Goal: Information Seeking & Learning: Learn about a topic

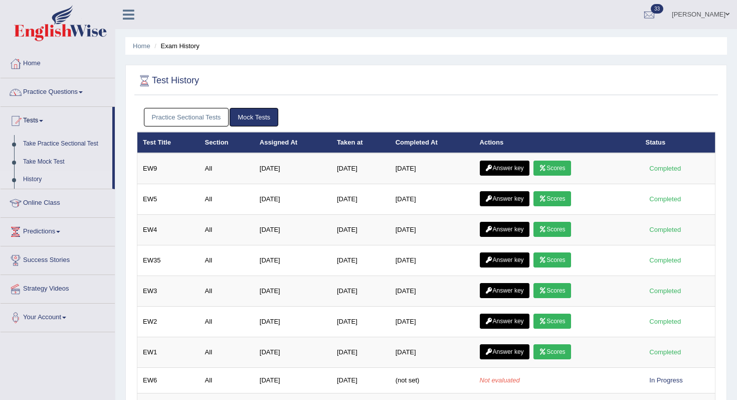
click at [219, 113] on link "Practice Sectional Tests" at bounding box center [186, 117] width 85 height 19
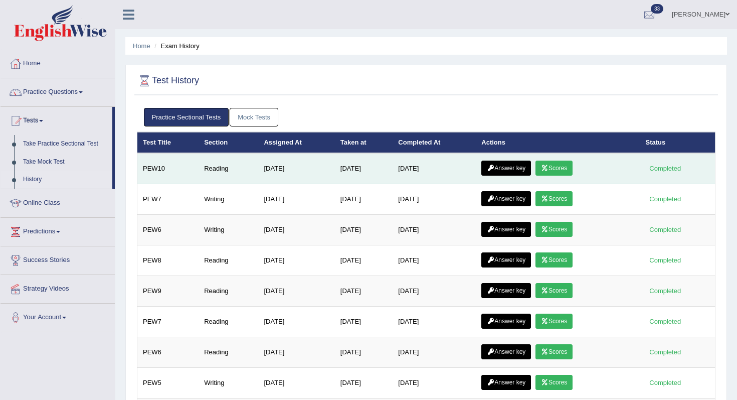
click at [500, 176] on td "Answer key Scores" at bounding box center [558, 168] width 164 height 31
click at [508, 161] on link "Answer key" at bounding box center [506, 167] width 50 height 15
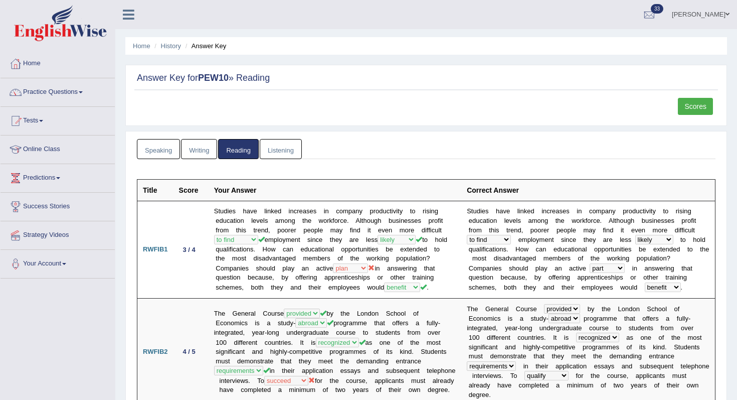
click at [700, 103] on link "Scores" at bounding box center [695, 106] width 35 height 17
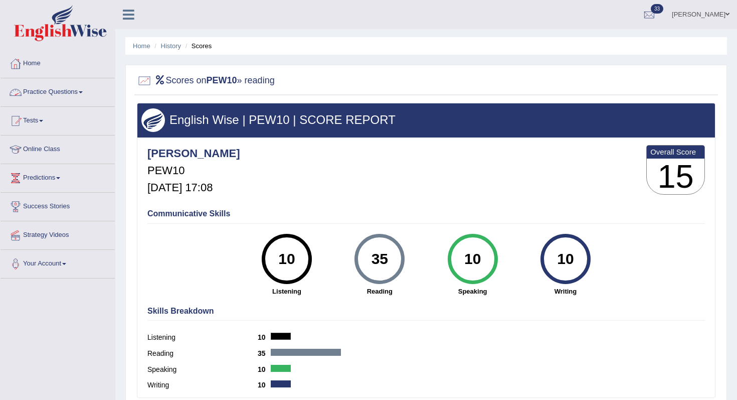
click at [80, 95] on link "Practice Questions" at bounding box center [58, 90] width 114 height 25
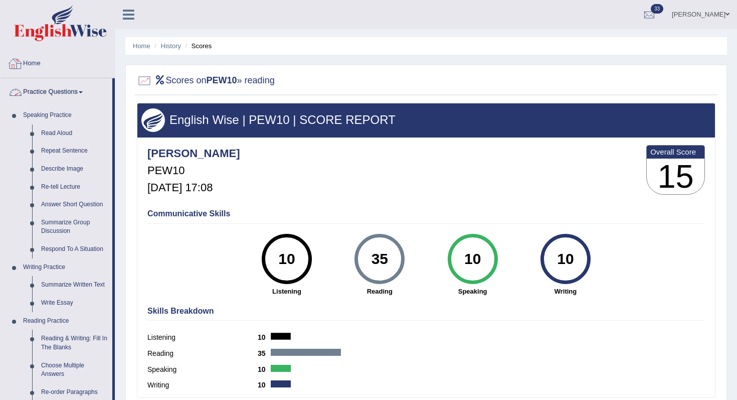
click at [52, 102] on link "Practice Questions" at bounding box center [57, 90] width 112 height 25
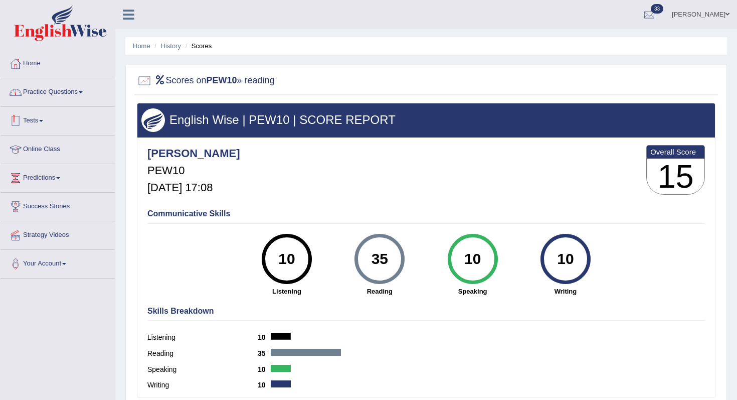
click at [65, 130] on link "Tests" at bounding box center [58, 119] width 114 height 25
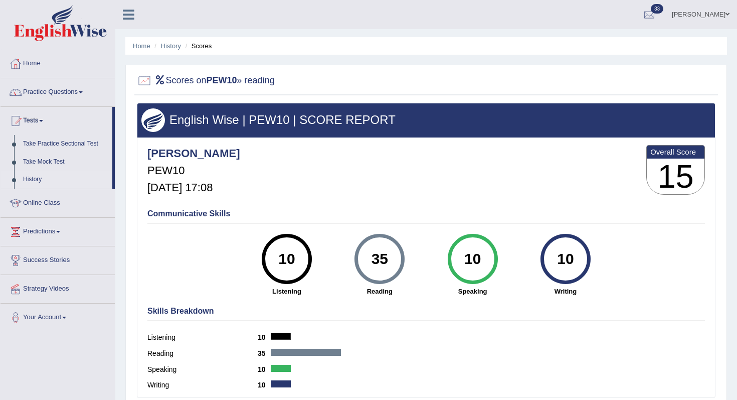
click at [43, 183] on link "History" at bounding box center [66, 179] width 94 height 18
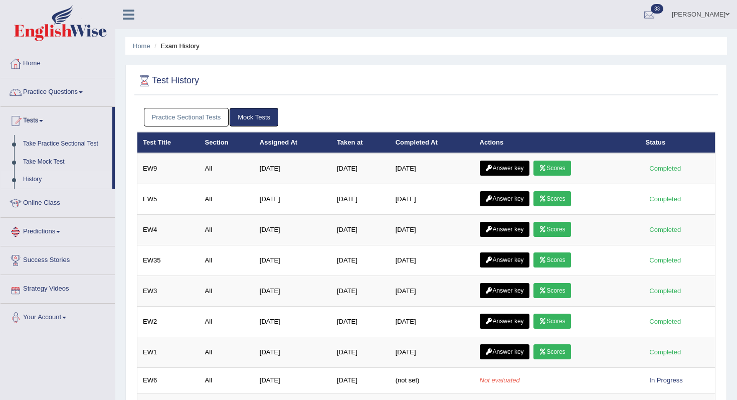
click at [184, 126] on div "Practice Sectional Tests Mock Tests" at bounding box center [426, 117] width 579 height 29
click at [192, 121] on link "Practice Sectional Tests" at bounding box center [186, 117] width 85 height 19
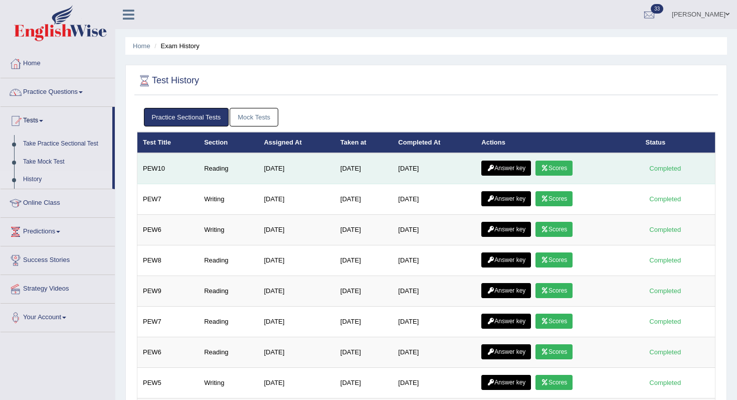
click at [518, 170] on link "Answer key" at bounding box center [506, 167] width 50 height 15
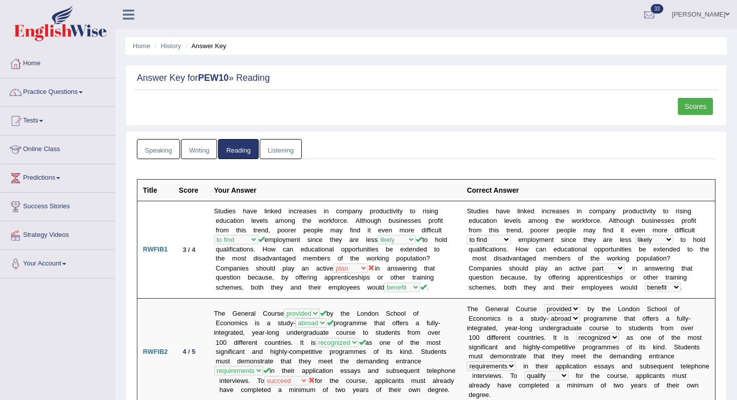
click at [161, 157] on link "Speaking" at bounding box center [158, 149] width 43 height 21
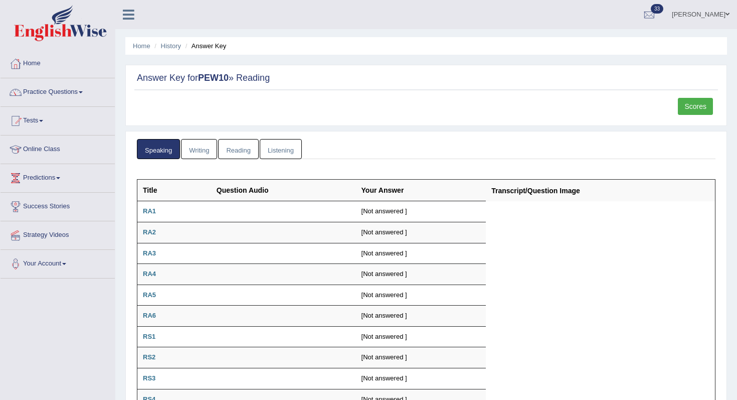
click at [681, 117] on div "Scores" at bounding box center [697, 108] width 38 height 20
click at [30, 130] on link "Tests" at bounding box center [58, 119] width 114 height 25
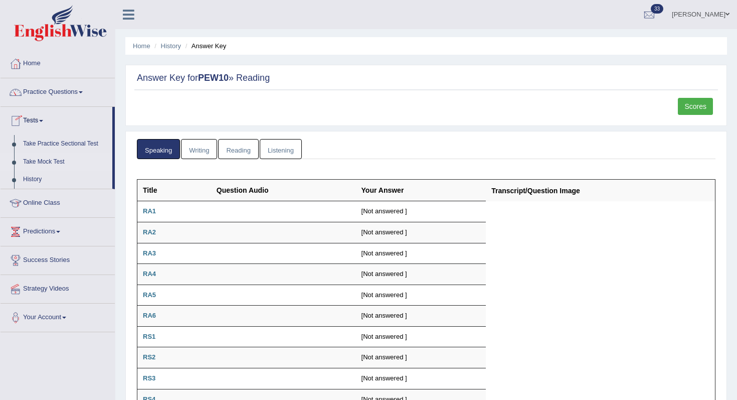
click at [61, 159] on link "Take Mock Test" at bounding box center [66, 162] width 94 height 18
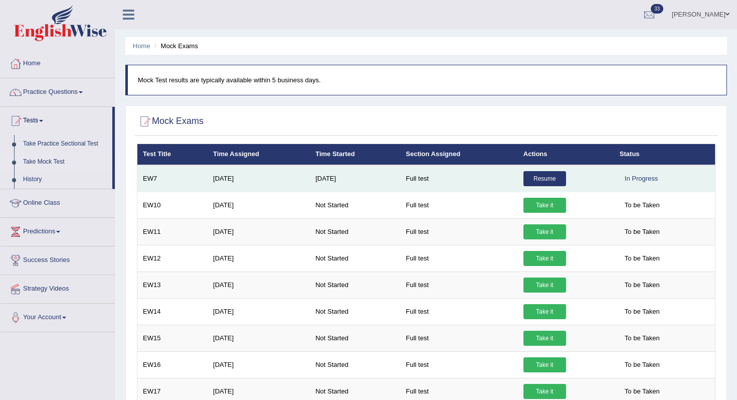
click at [549, 184] on link "Resume" at bounding box center [545, 178] width 43 height 15
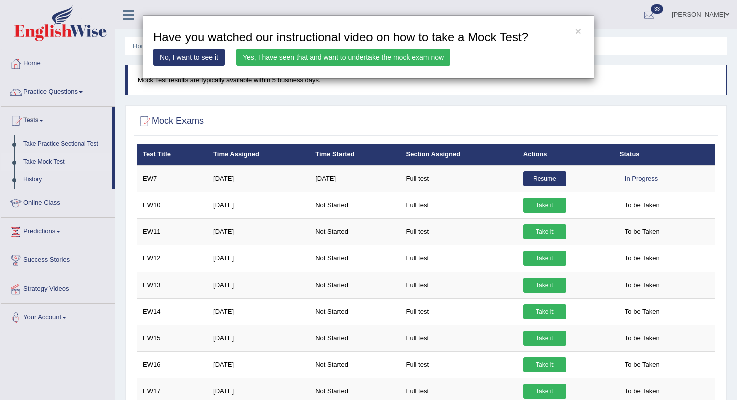
click at [205, 58] on link "No, I want to see it" at bounding box center [188, 57] width 71 height 17
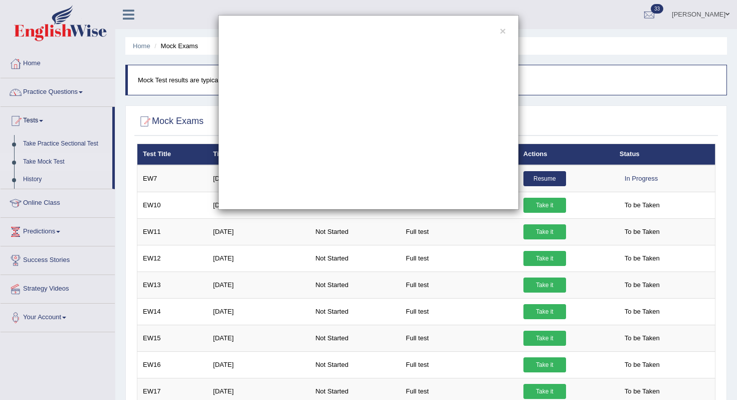
click at [501, 38] on div "×" at bounding box center [368, 112] width 301 height 195
click at [502, 34] on button "×" at bounding box center [503, 31] width 6 height 11
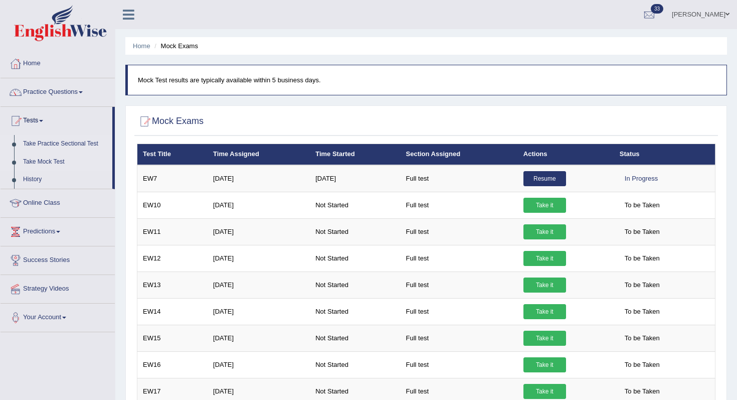
click at [92, 148] on link "Take Practice Sectional Test" at bounding box center [66, 144] width 94 height 18
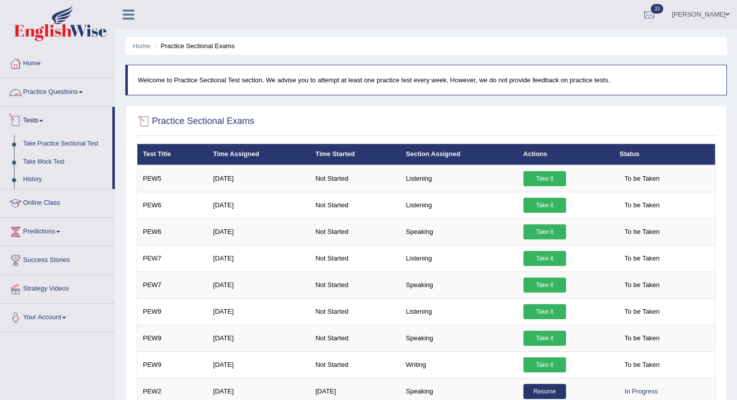
click at [36, 185] on link "History" at bounding box center [66, 179] width 94 height 18
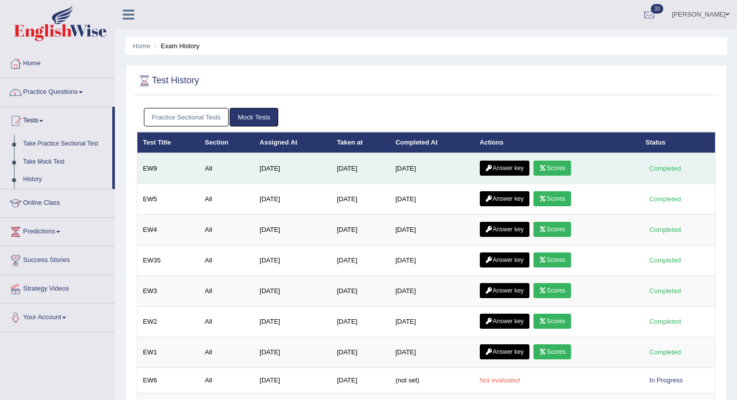
click at [562, 171] on link "Scores" at bounding box center [552, 167] width 37 height 15
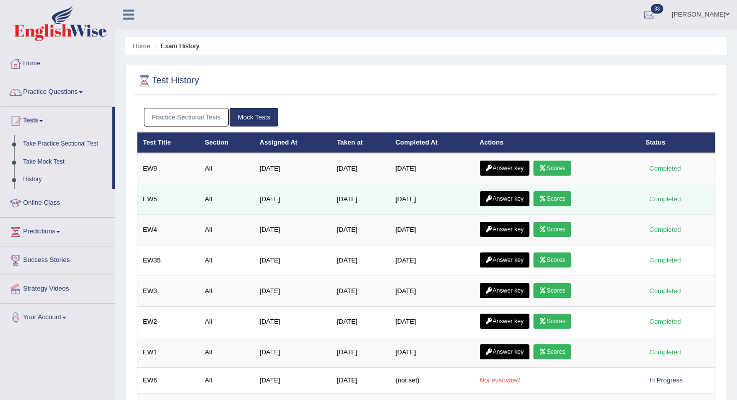
scroll to position [11, 0]
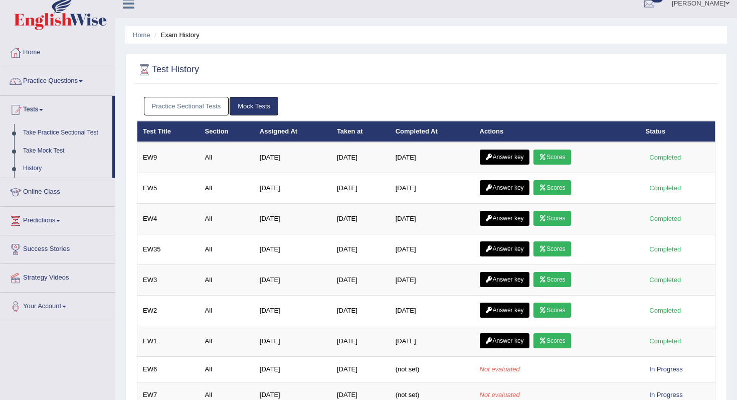
click at [198, 103] on link "Practice Sectional Tests" at bounding box center [186, 106] width 85 height 19
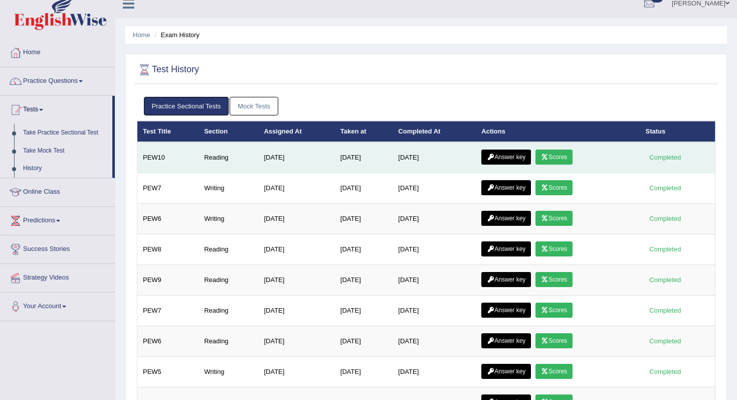
click at [498, 158] on link "Answer key" at bounding box center [506, 156] width 50 height 15
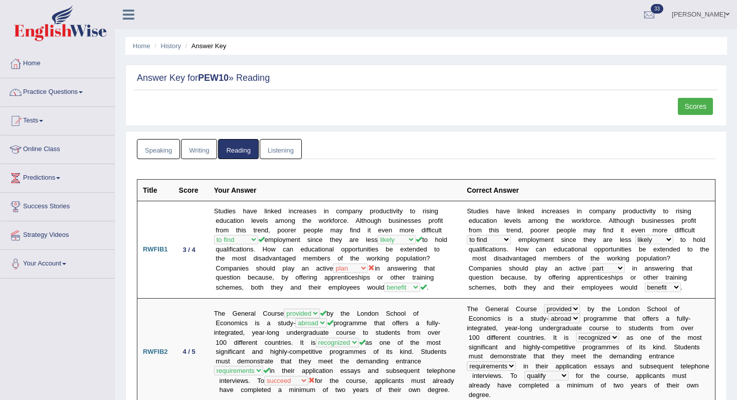
click at [706, 102] on link "Scores" at bounding box center [695, 106] width 35 height 17
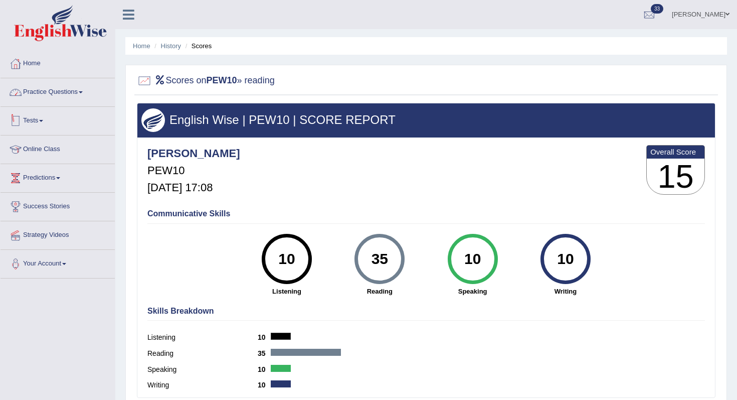
click at [45, 108] on link "Tests" at bounding box center [58, 119] width 114 height 25
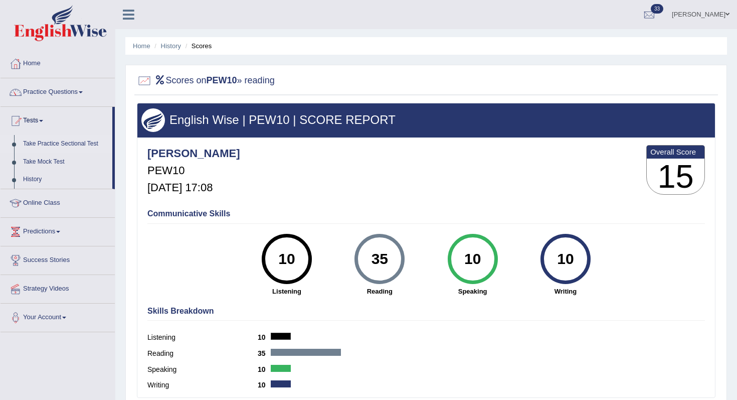
click at [71, 143] on link "Take Practice Sectional Test" at bounding box center [66, 144] width 94 height 18
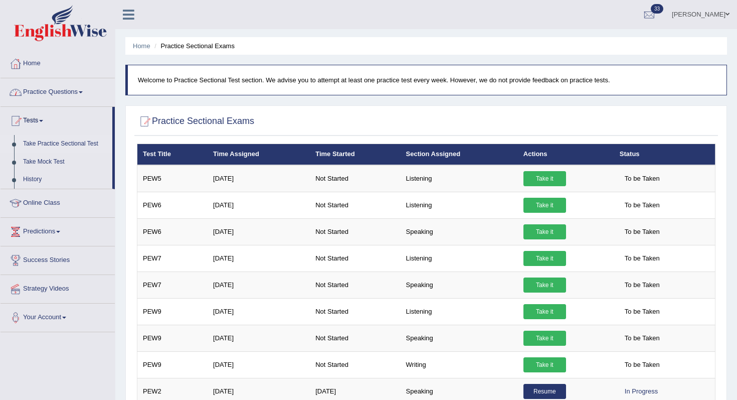
click at [84, 84] on link "Practice Questions" at bounding box center [58, 90] width 114 height 25
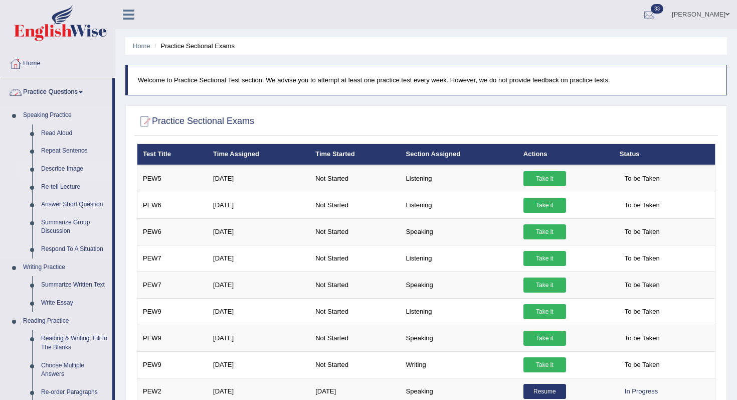
click at [67, 165] on link "Describe Image" at bounding box center [75, 169] width 76 height 18
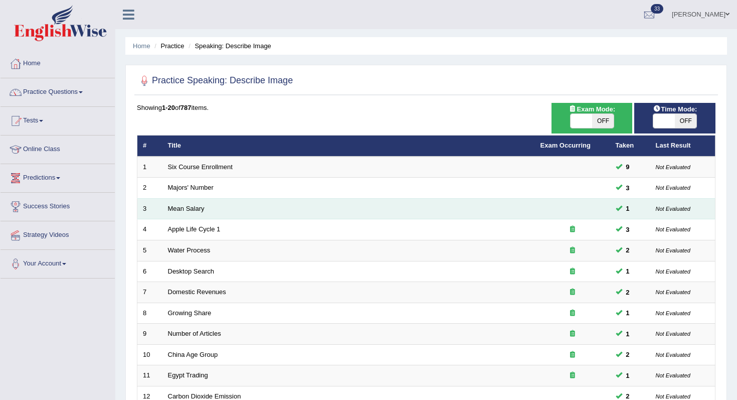
scroll to position [264, 0]
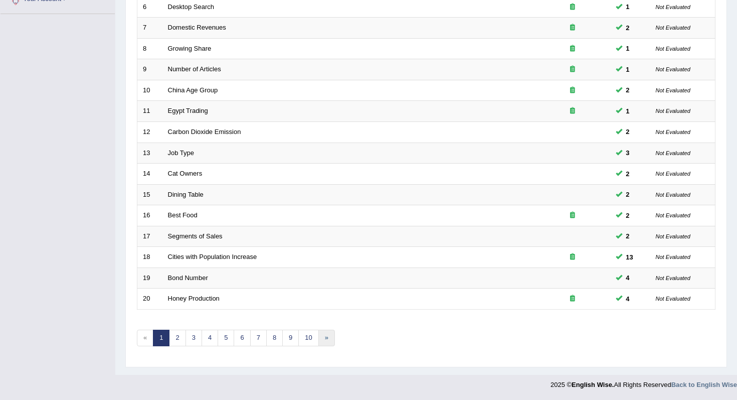
click at [318, 341] on link "»" at bounding box center [326, 337] width 17 height 17
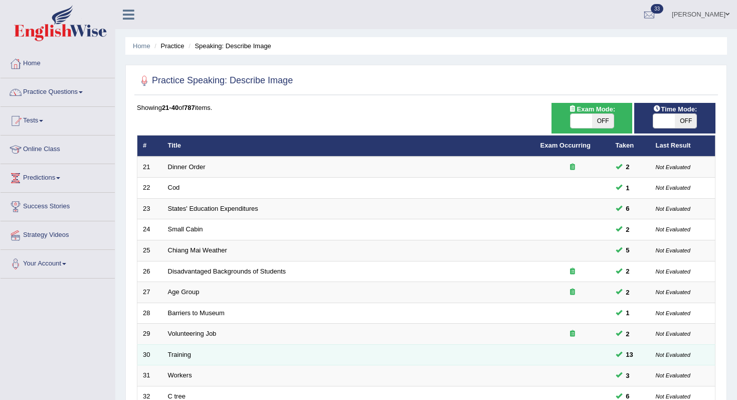
scroll to position [264, 0]
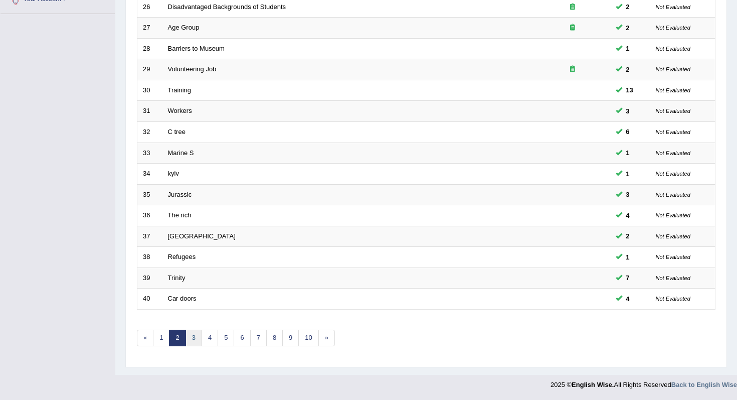
click at [199, 338] on link "3" at bounding box center [194, 337] width 17 height 17
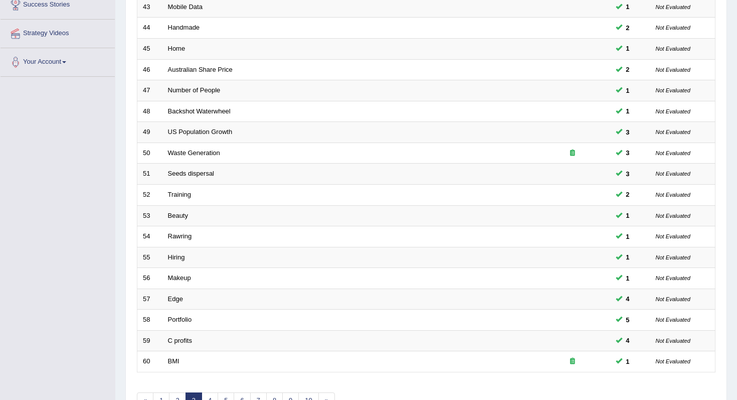
scroll to position [264, 0]
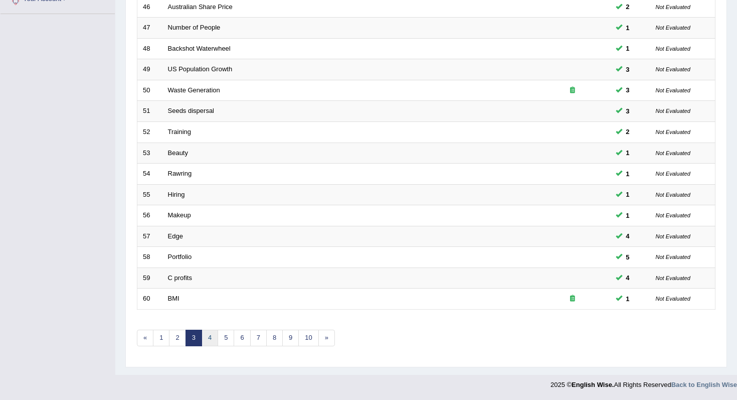
click at [209, 333] on link "4" at bounding box center [210, 337] width 17 height 17
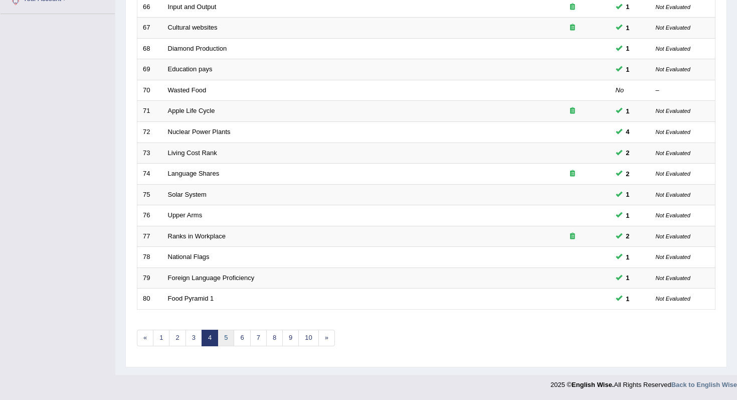
click at [227, 346] on link "5" at bounding box center [226, 337] width 17 height 17
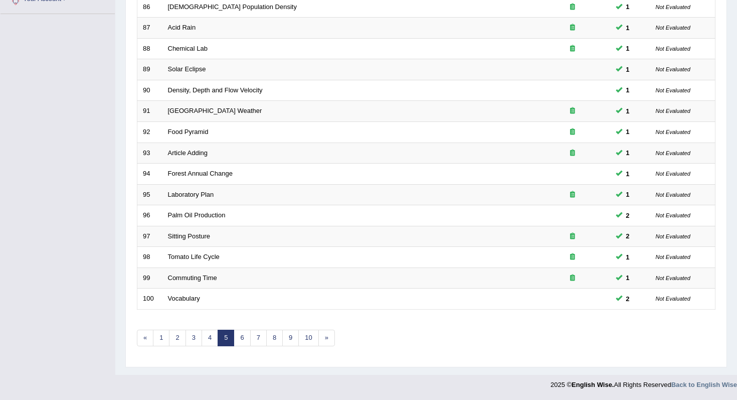
click at [233, 333] on link "5" at bounding box center [226, 337] width 17 height 17
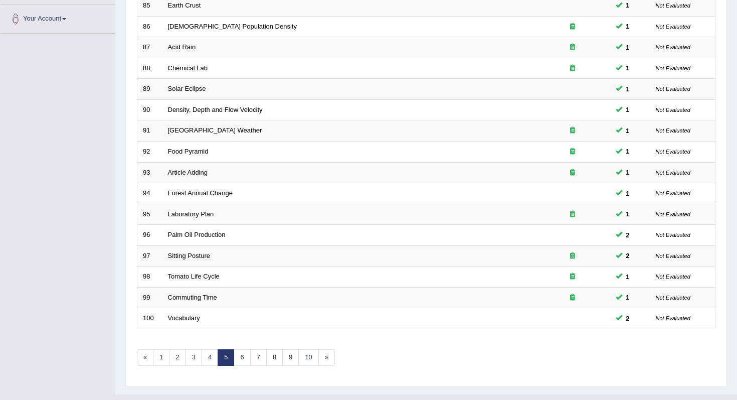
scroll to position [264, 0]
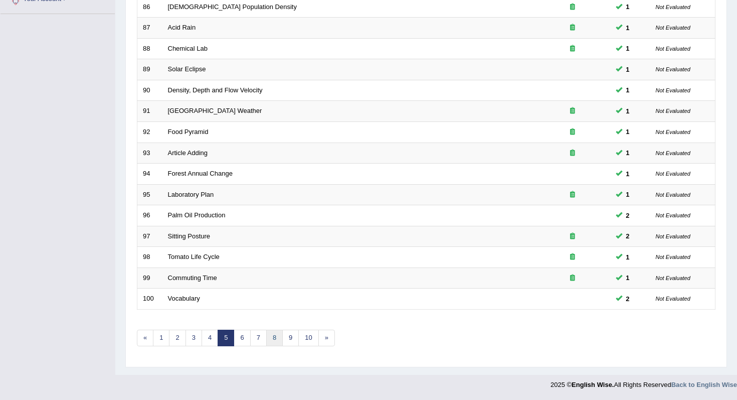
click at [279, 333] on link "8" at bounding box center [274, 337] width 17 height 17
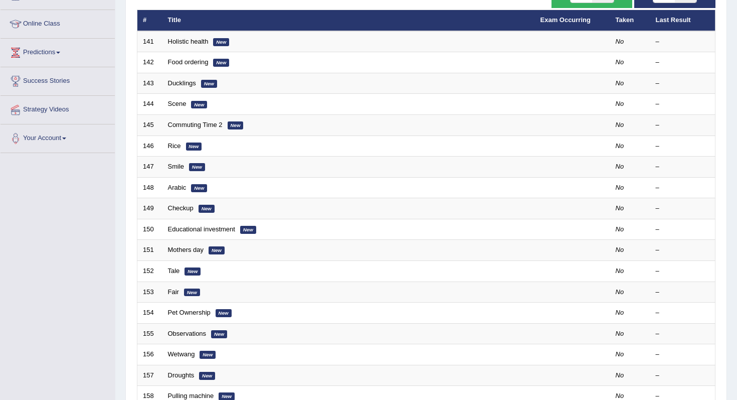
scroll to position [264, 0]
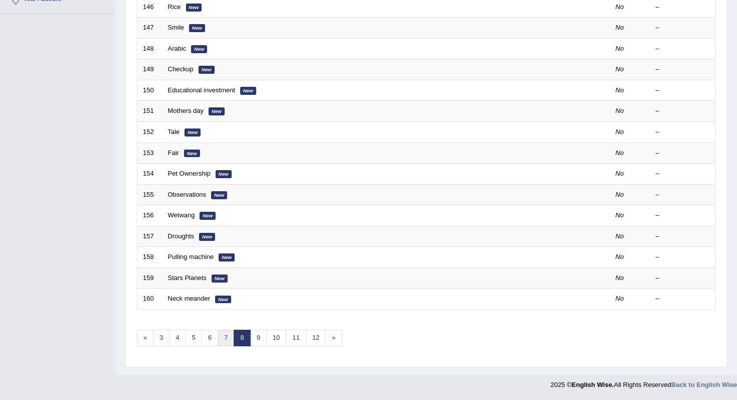
click at [227, 334] on link "7" at bounding box center [226, 337] width 17 height 17
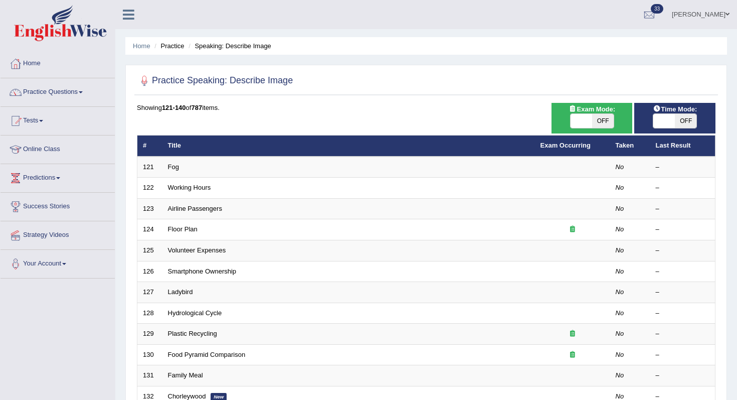
scroll to position [264, 0]
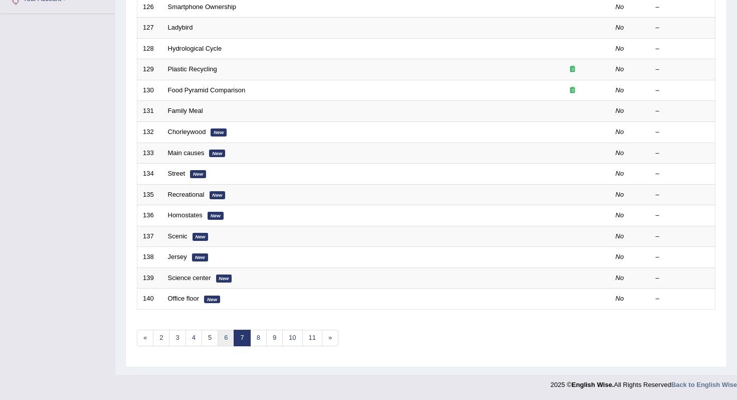
click at [225, 339] on link "6" at bounding box center [226, 337] width 17 height 17
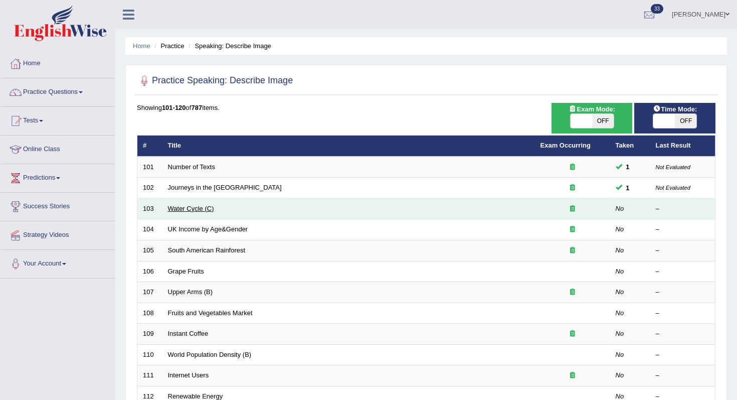
click at [192, 207] on link "Water Cycle (C)" at bounding box center [191, 209] width 46 height 8
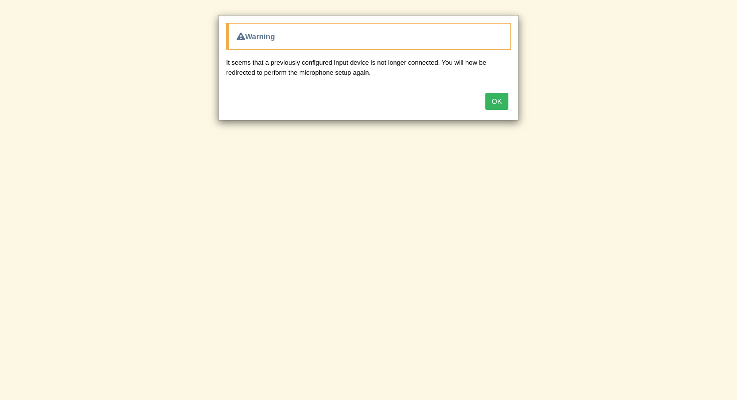
click at [504, 99] on button "OK" at bounding box center [496, 101] width 23 height 17
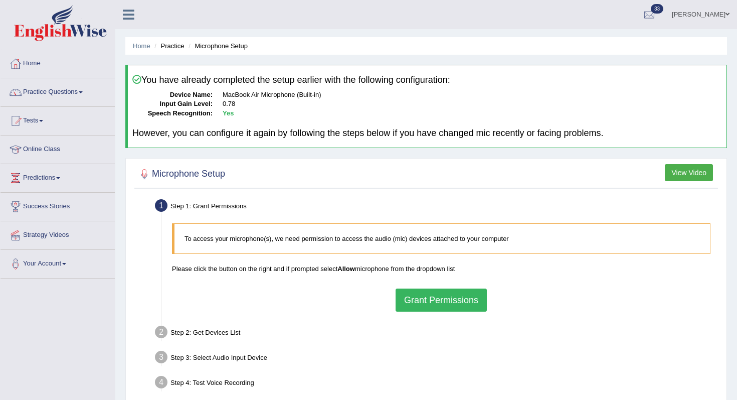
click at [412, 299] on button "Grant Permissions" at bounding box center [441, 299] width 91 height 23
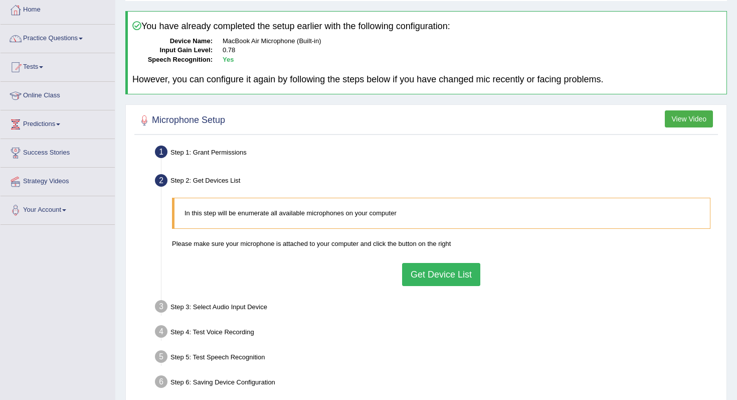
click at [417, 272] on button "Get Device List" at bounding box center [441, 274] width 78 height 23
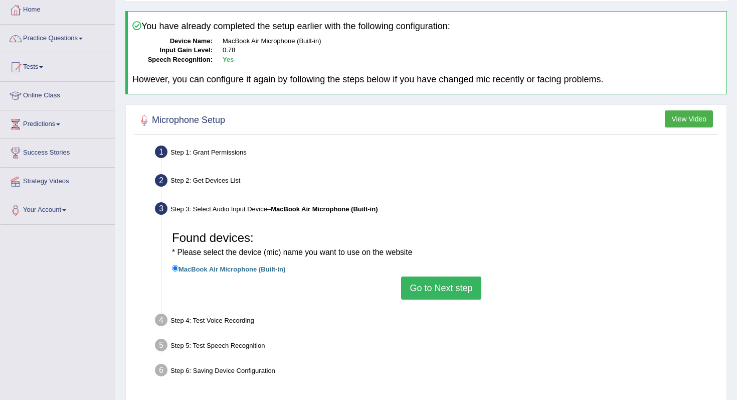
scroll to position [72, 0]
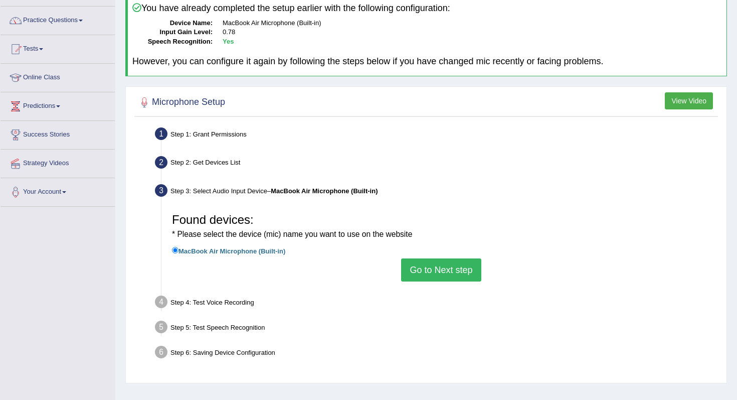
click at [423, 258] on button "Go to Next step" at bounding box center [441, 269] width 80 height 23
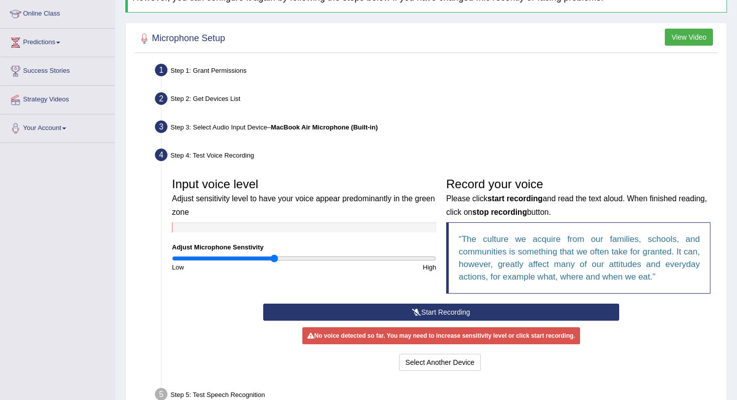
scroll to position [141, 0]
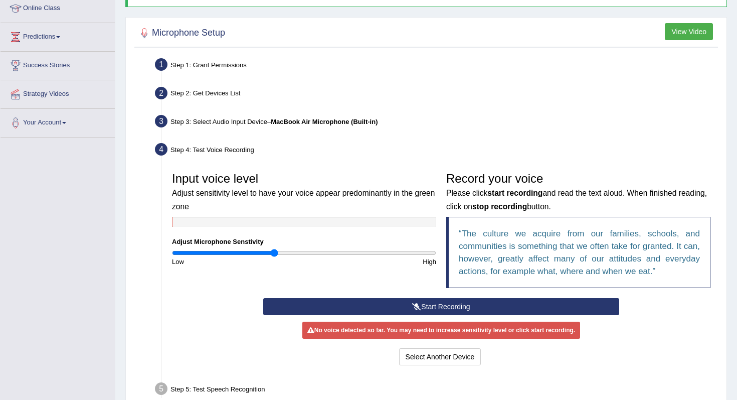
click at [394, 302] on button "Start Recording" at bounding box center [441, 306] width 356 height 17
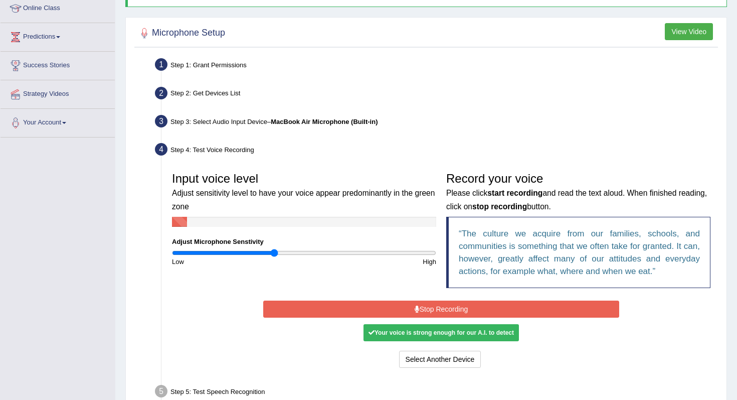
click at [394, 302] on button "Stop Recording" at bounding box center [441, 308] width 356 height 17
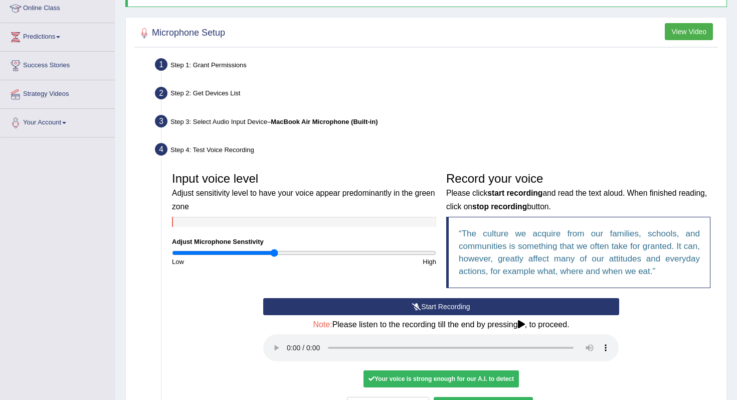
click at [325, 303] on button "Start Recording" at bounding box center [441, 306] width 356 height 17
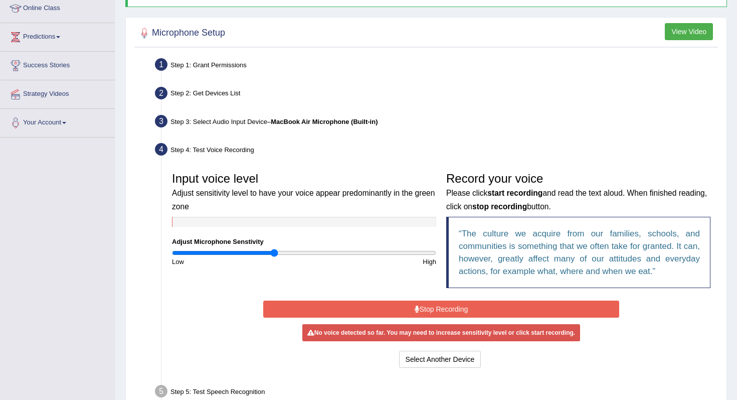
click at [425, 315] on button "Stop Recording" at bounding box center [441, 308] width 356 height 17
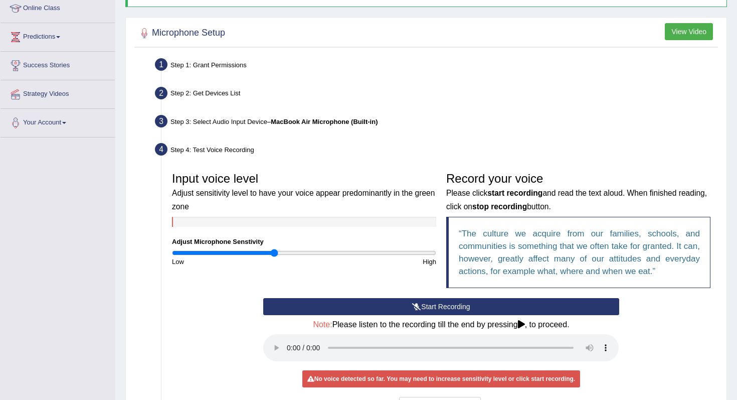
click at [405, 299] on button "Start Recording" at bounding box center [441, 306] width 356 height 17
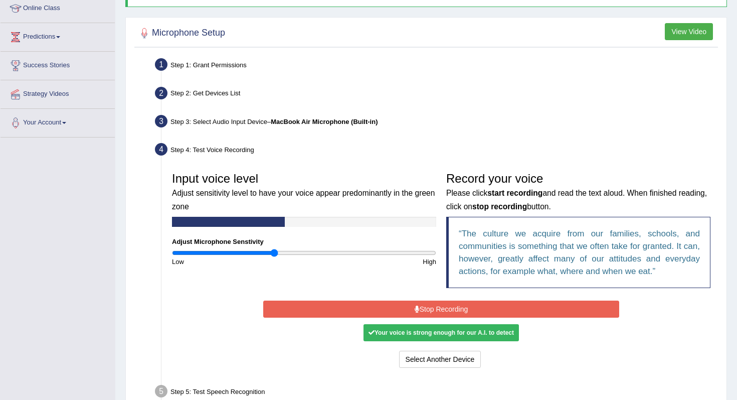
click at [405, 303] on button "Stop Recording" at bounding box center [441, 308] width 356 height 17
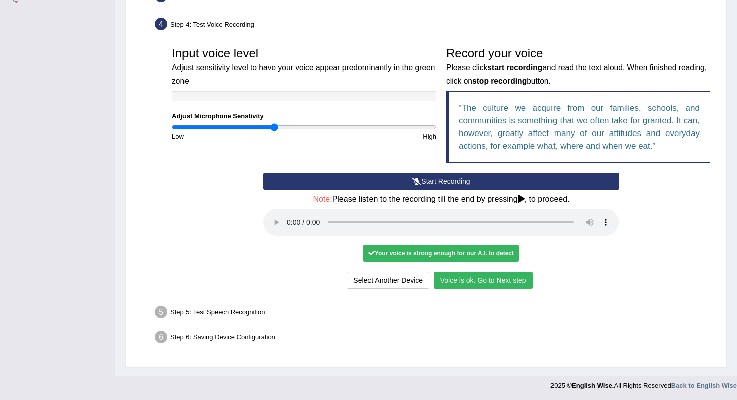
click at [470, 280] on button "Voice is ok. Go to Next step" at bounding box center [483, 279] width 99 height 17
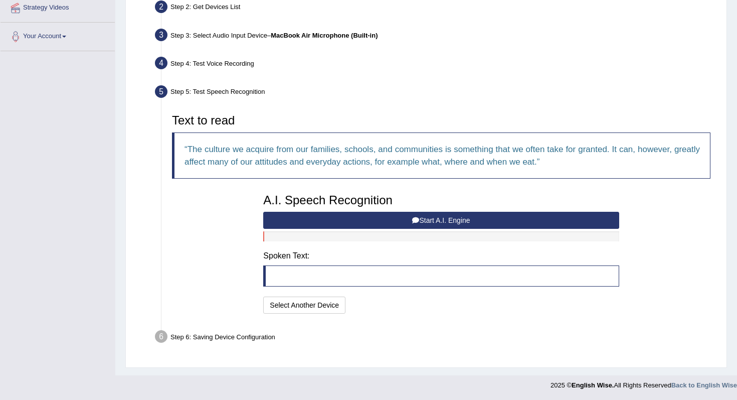
scroll to position [227, 0]
click at [370, 219] on button "Start A.I. Engine" at bounding box center [441, 220] width 356 height 17
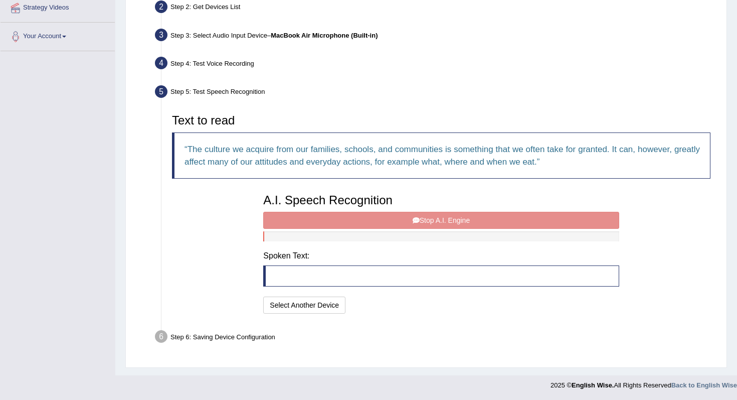
click at [370, 219] on div "A.I. Speech Recognition Start A.I. Engine Stop A.I. Engine Note: Please listen …" at bounding box center [441, 252] width 366 height 127
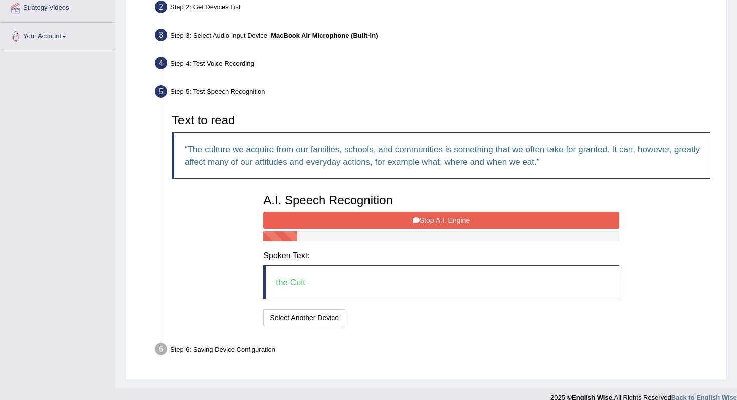
click at [370, 219] on button "Stop A.I. Engine" at bounding box center [441, 220] width 356 height 17
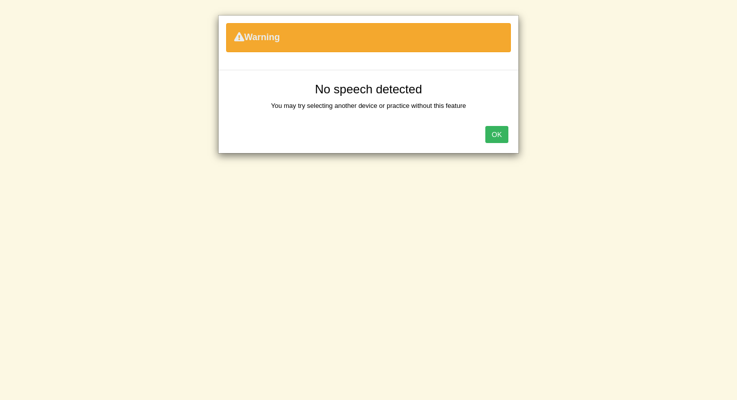
click at [504, 129] on button "OK" at bounding box center [496, 134] width 23 height 17
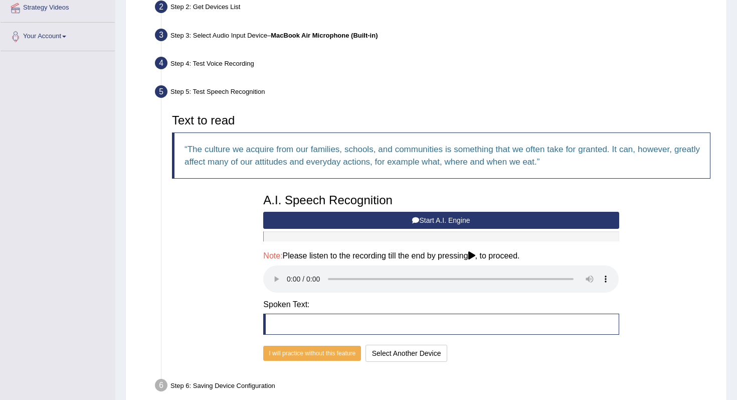
click at [445, 216] on button "Start A.I. Engine" at bounding box center [441, 220] width 356 height 17
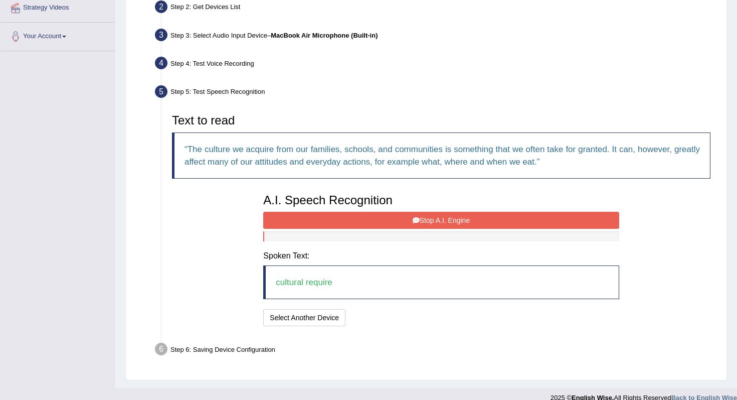
click at [445, 216] on button "Stop A.I. Engine" at bounding box center [441, 220] width 356 height 17
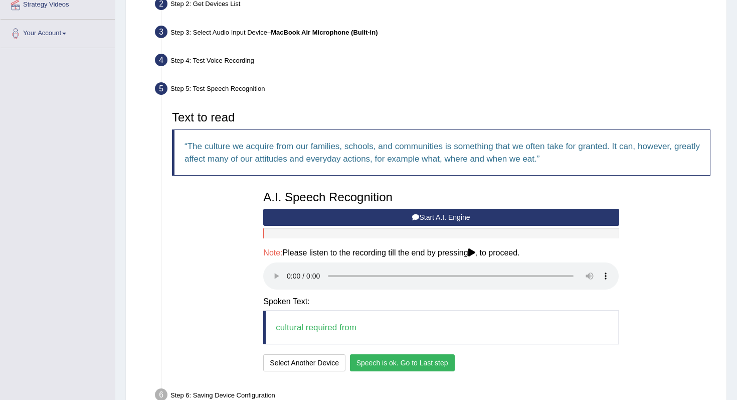
scroll to position [202, 0]
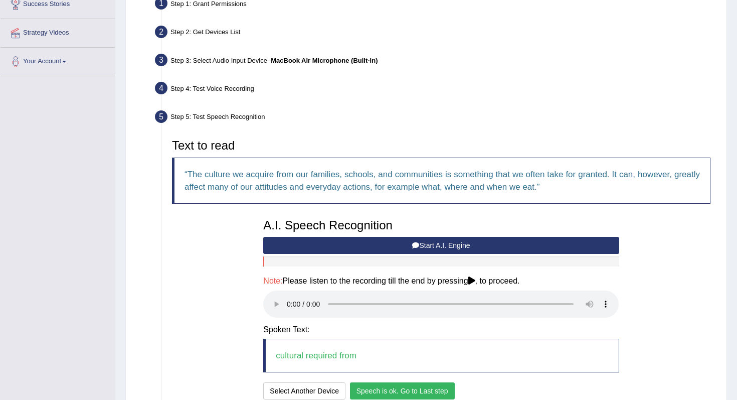
click at [410, 381] on div "A.I. Speech Recognition Start A.I. Engine Stop A.I. Engine Note: Please listen …" at bounding box center [441, 308] width 366 height 189
click at [425, 397] on button "Speech is ok. Go to Last step" at bounding box center [402, 390] width 105 height 17
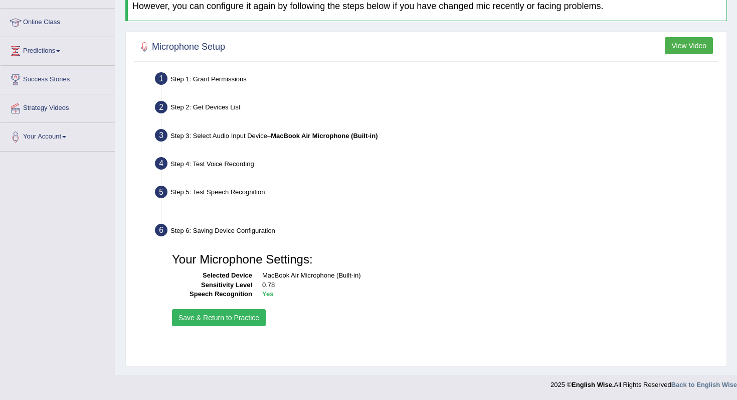
scroll to position [127, 0]
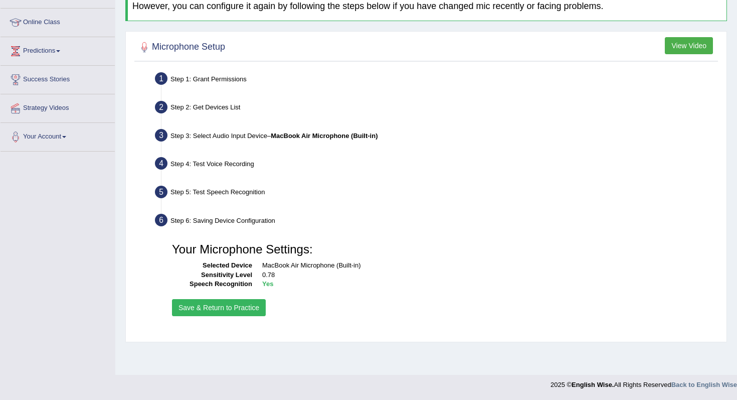
click at [235, 305] on button "Save & Return to Practice" at bounding box center [219, 307] width 94 height 17
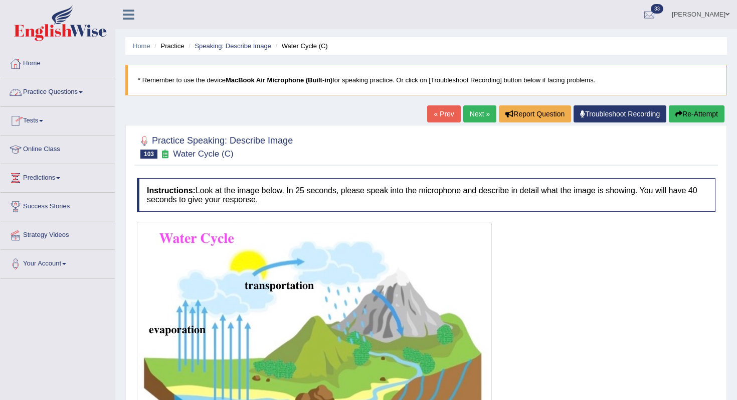
click at [65, 119] on link "Tests" at bounding box center [58, 119] width 114 height 25
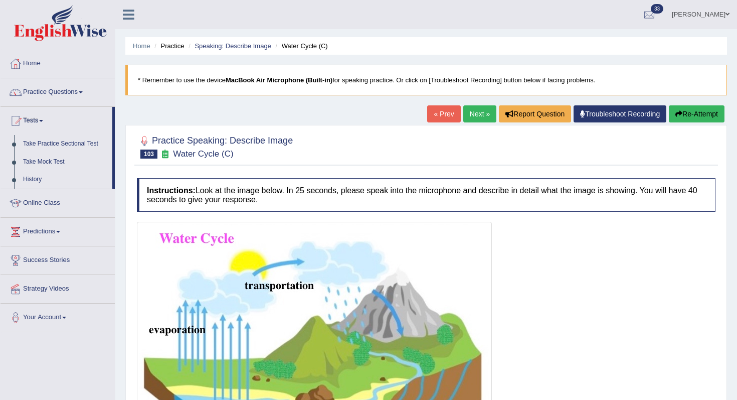
click at [65, 119] on link "Tests" at bounding box center [57, 119] width 112 height 25
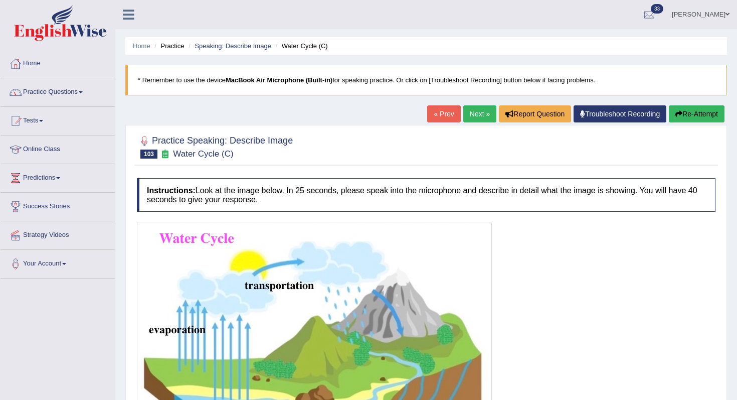
click at [74, 91] on link "Practice Questions" at bounding box center [58, 90] width 114 height 25
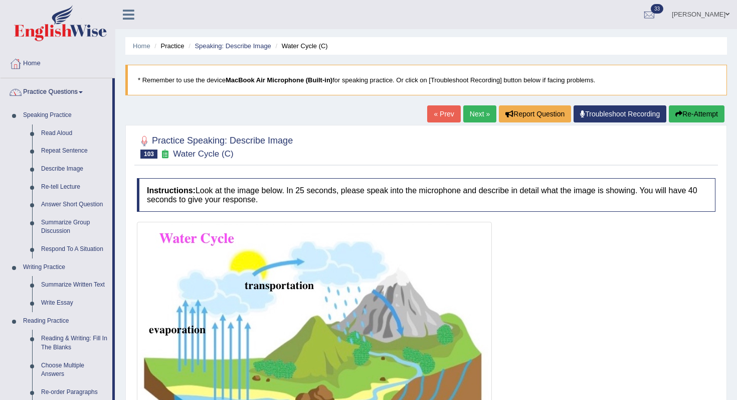
click at [69, 88] on link "Practice Questions" at bounding box center [57, 90] width 112 height 25
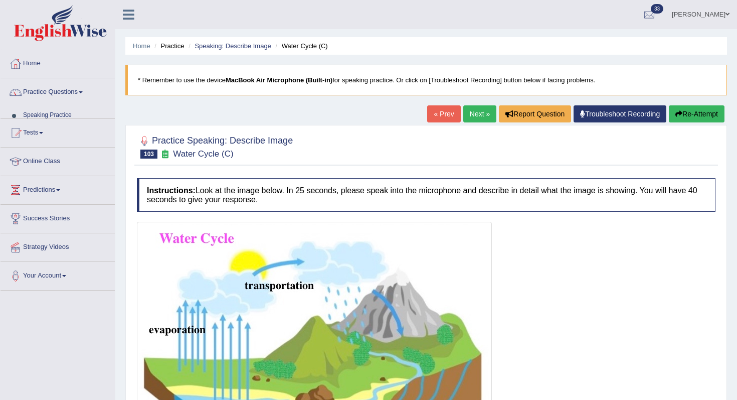
click at [69, 89] on link "Practice Questions" at bounding box center [58, 90] width 114 height 25
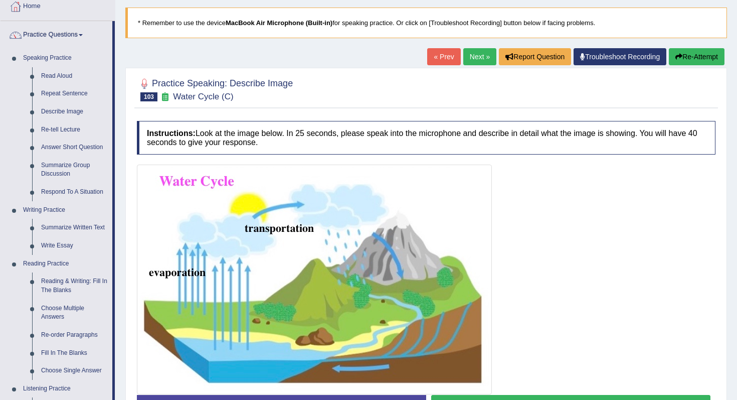
scroll to position [424, 0]
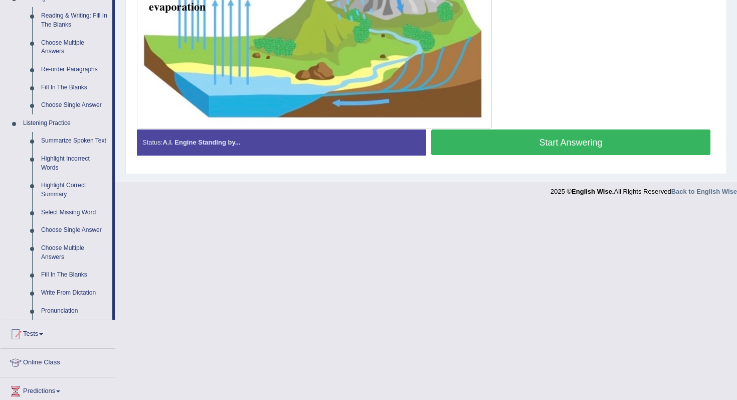
click at [543, 152] on button "Start Answering" at bounding box center [570, 142] width 279 height 26
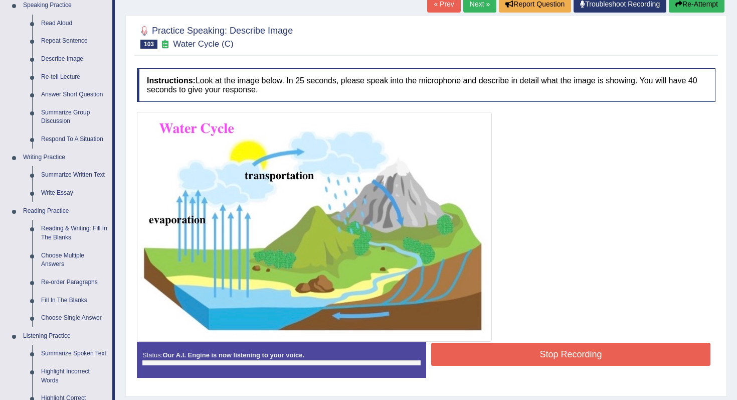
scroll to position [108, 0]
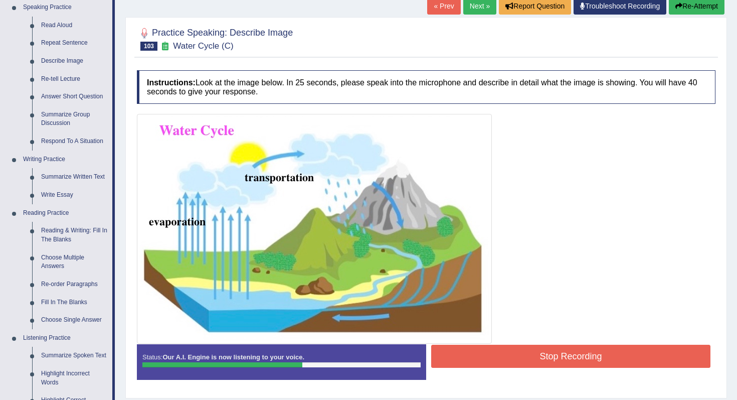
click at [560, 359] on button "Stop Recording" at bounding box center [570, 356] width 279 height 23
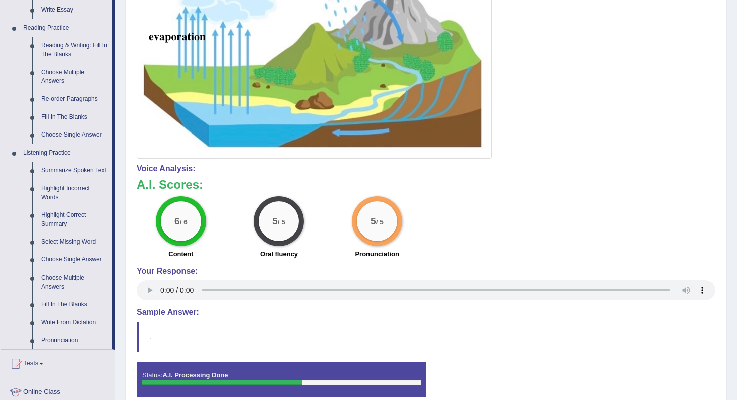
scroll to position [0, 0]
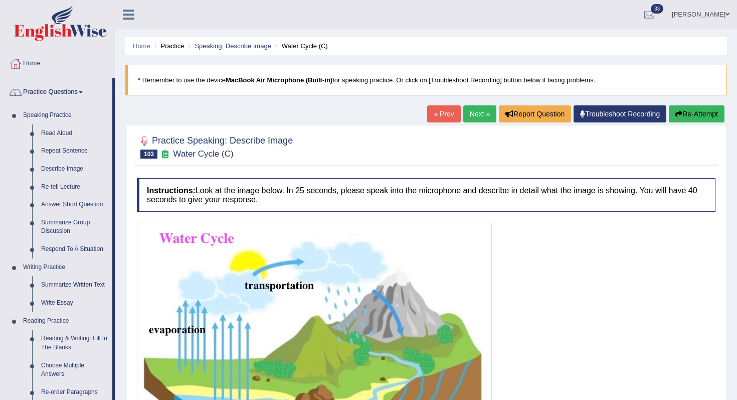
click at [469, 117] on link "Next »" at bounding box center [479, 113] width 33 height 17
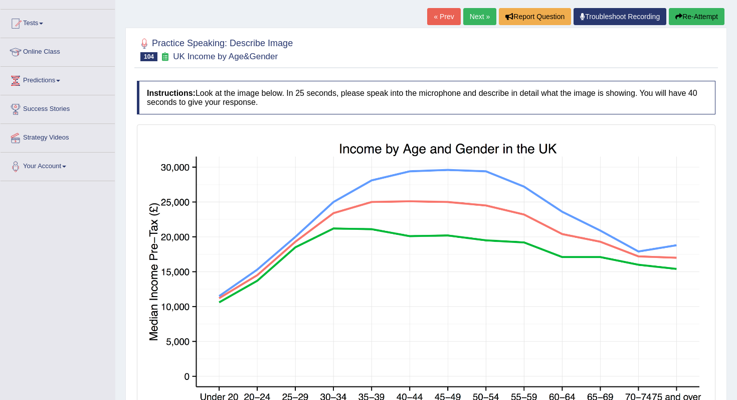
scroll to position [242, 0]
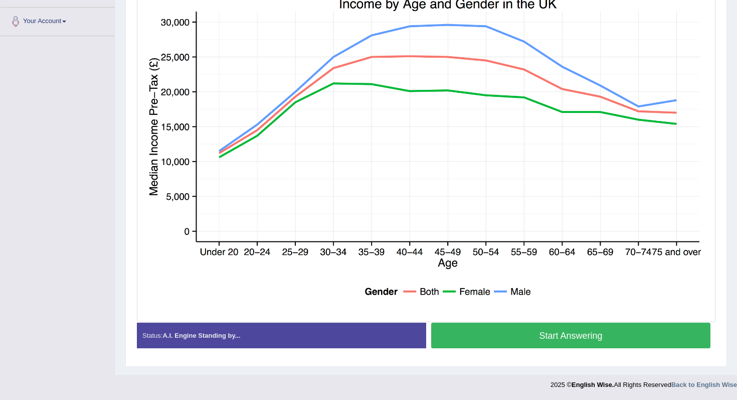
click at [468, 341] on button "Start Answering" at bounding box center [570, 335] width 279 height 26
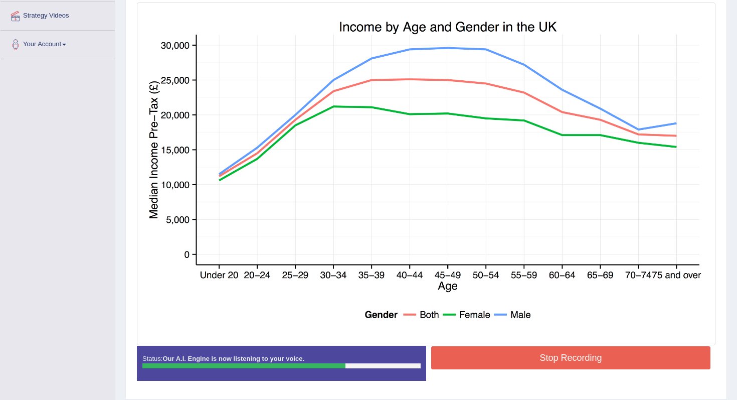
scroll to position [252, 0]
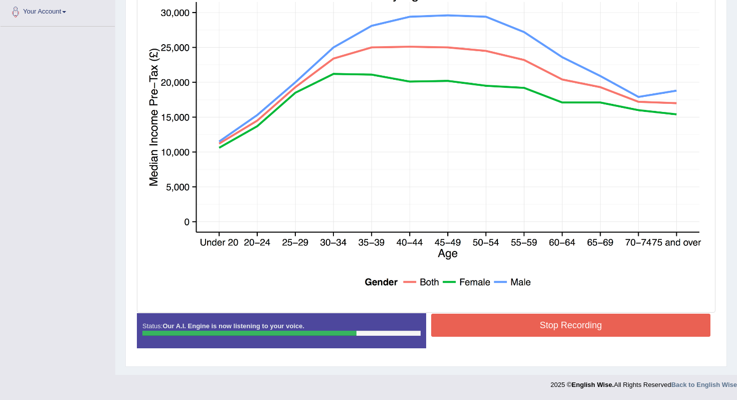
click at [511, 326] on button "Stop Recording" at bounding box center [570, 324] width 279 height 23
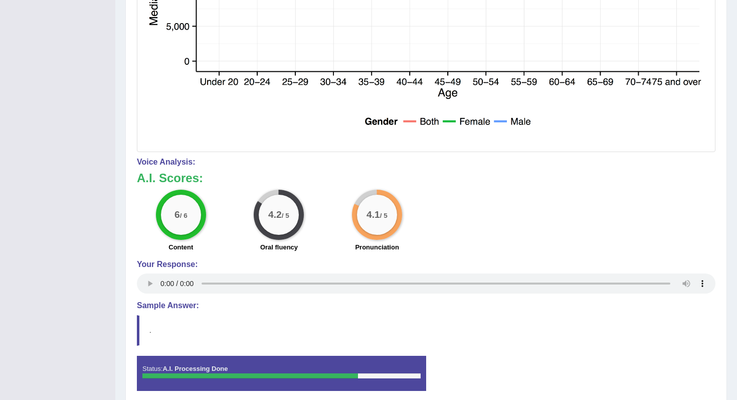
scroll to position [0, 0]
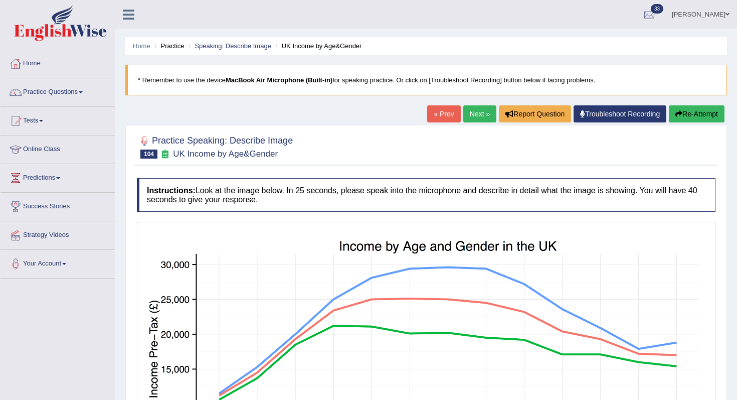
click at [470, 113] on link "Next »" at bounding box center [479, 113] width 33 height 17
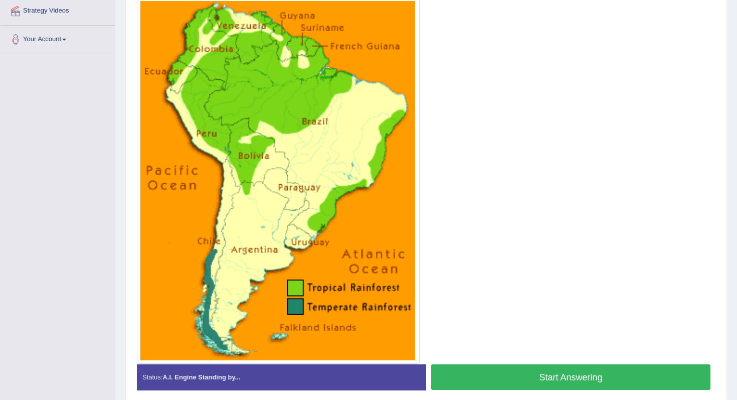
click at [506, 381] on button "Start Answering" at bounding box center [570, 377] width 279 height 26
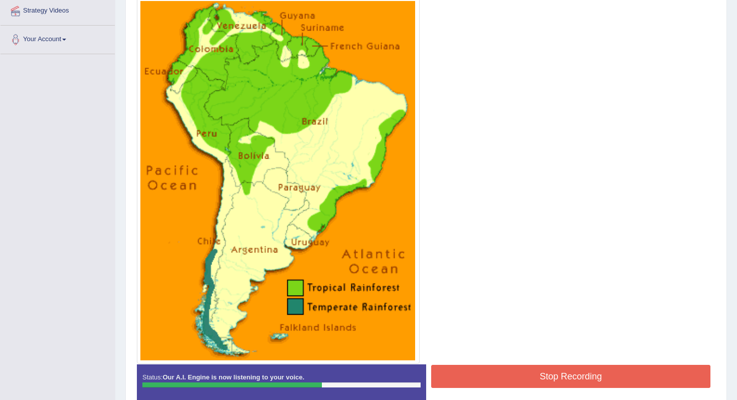
scroll to position [275, 0]
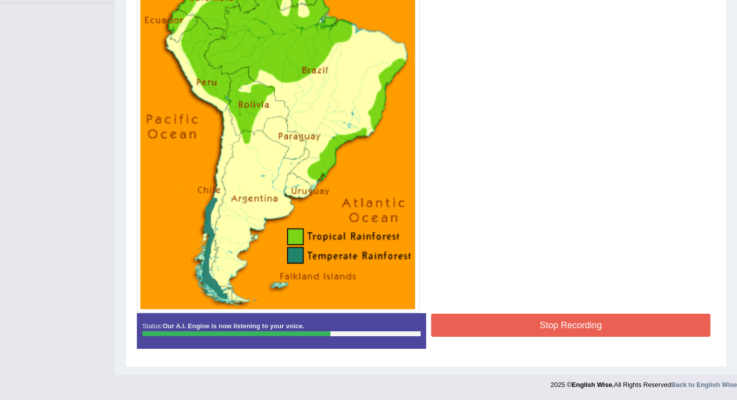
click at [535, 317] on button "Stop Recording" at bounding box center [570, 324] width 279 height 23
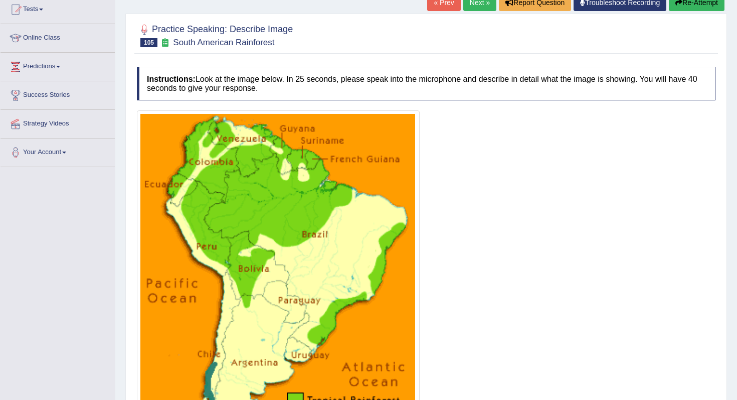
scroll to position [101, 0]
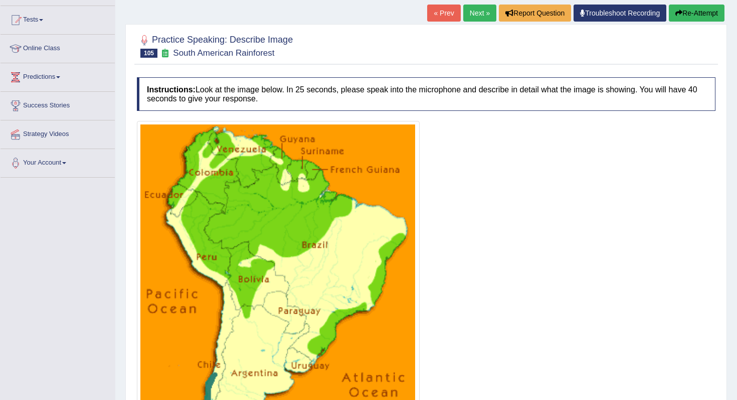
click at [690, 5] on button "Re-Attempt" at bounding box center [697, 13] width 56 height 17
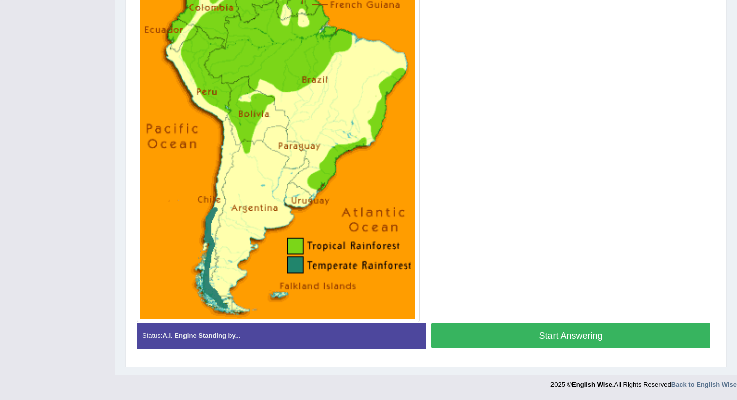
click at [471, 340] on button "Start Answering" at bounding box center [570, 335] width 279 height 26
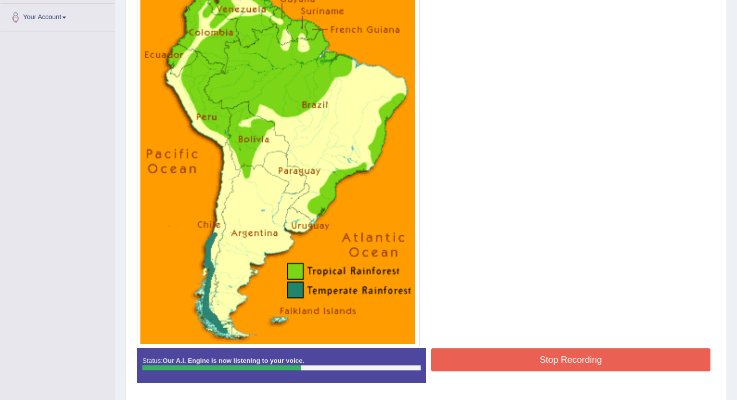
scroll to position [246, 0]
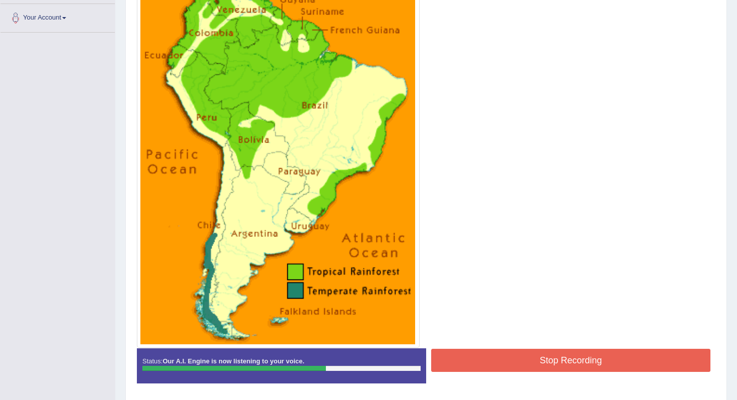
click at [552, 359] on button "Stop Recording" at bounding box center [570, 360] width 279 height 23
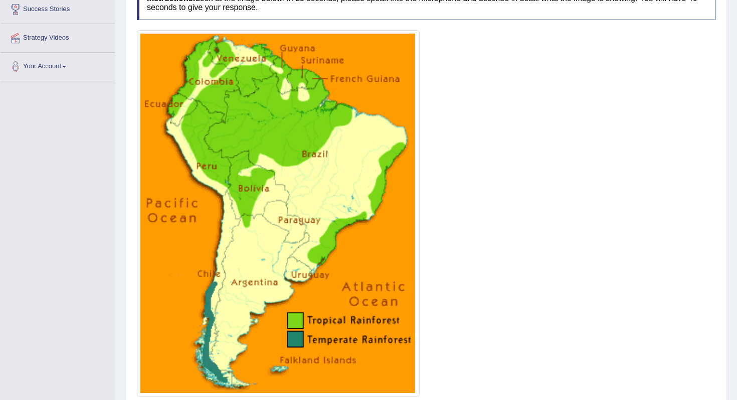
scroll to position [0, 0]
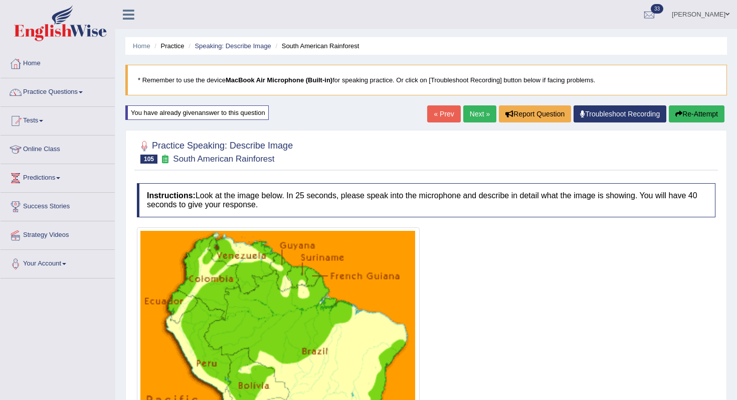
click at [482, 122] on div "« Prev Next » Report Question Troubleshoot Recording Re-Attempt" at bounding box center [577, 115] width 300 height 20
click at [474, 115] on link "Next »" at bounding box center [479, 113] width 33 height 17
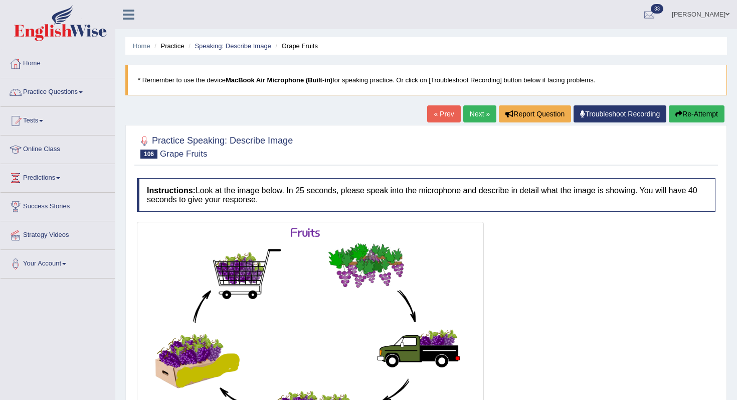
scroll to position [127, 0]
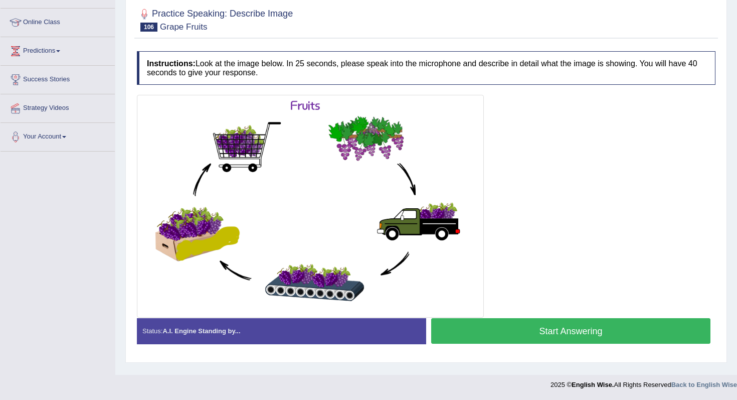
click at [501, 332] on button "Start Answering" at bounding box center [570, 331] width 279 height 26
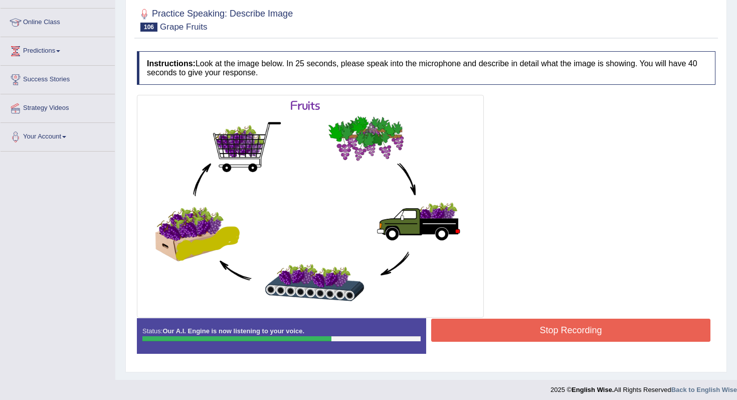
click at [531, 335] on button "Stop Recording" at bounding box center [570, 329] width 279 height 23
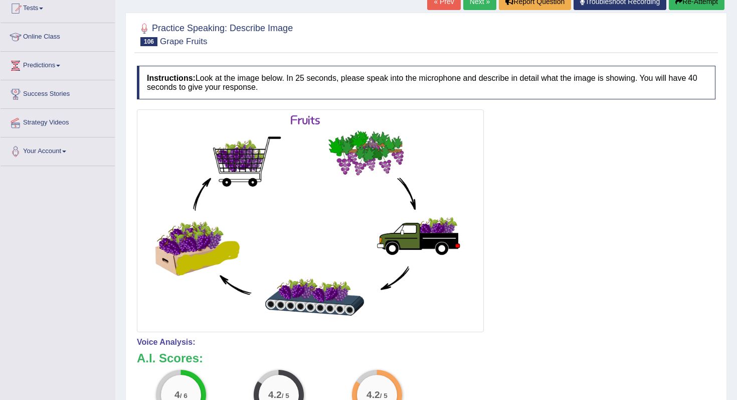
scroll to position [0, 0]
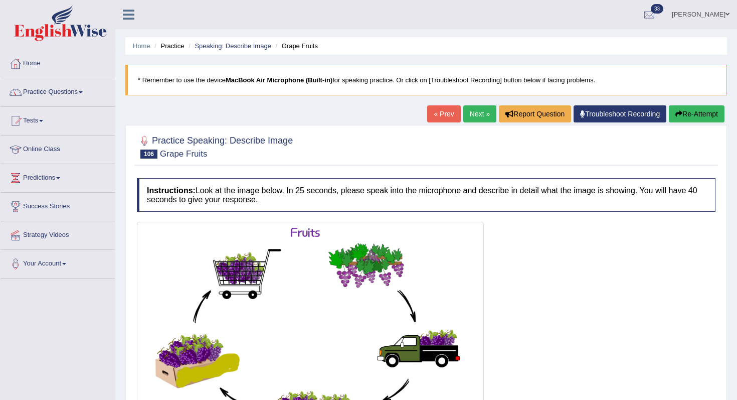
click at [463, 110] on link "Next »" at bounding box center [479, 113] width 33 height 17
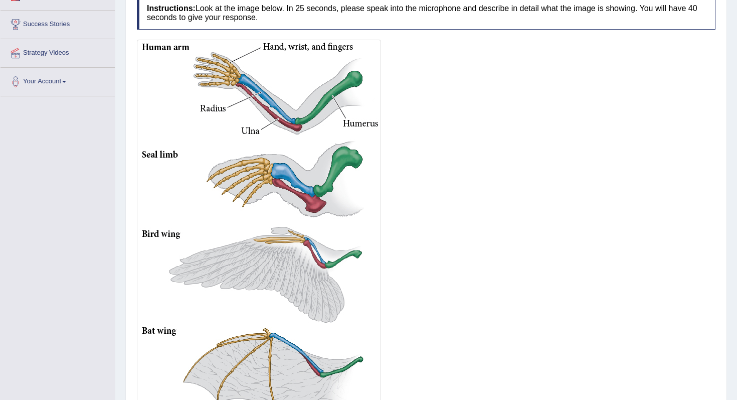
scroll to position [302, 0]
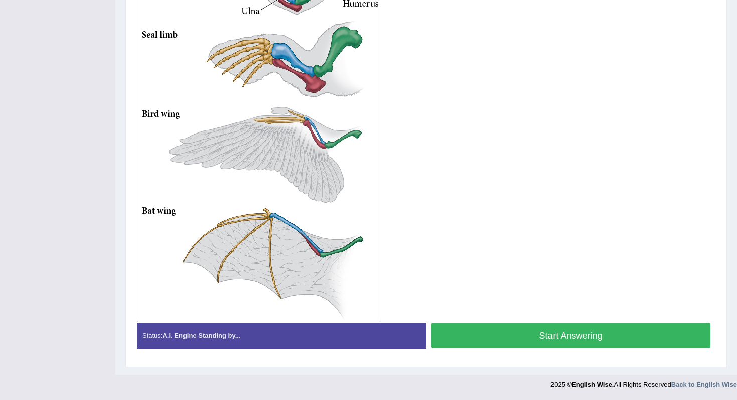
click at [522, 331] on button "Start Answering" at bounding box center [570, 335] width 279 height 26
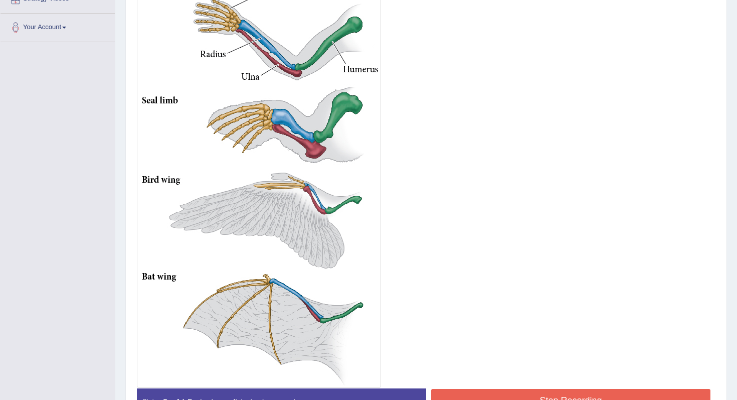
scroll to position [267, 0]
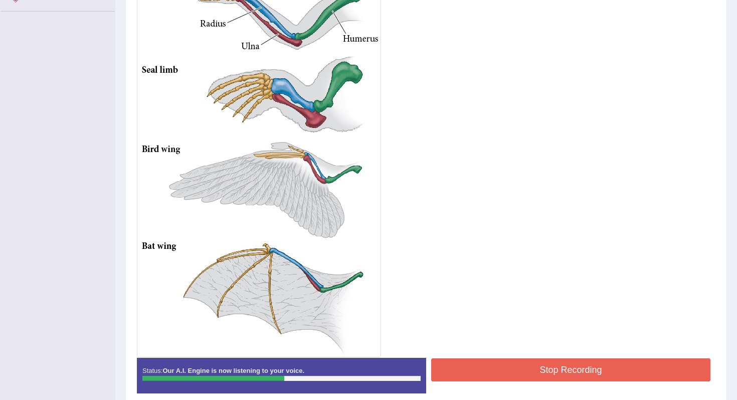
click at [563, 372] on button "Stop Recording" at bounding box center [570, 369] width 279 height 23
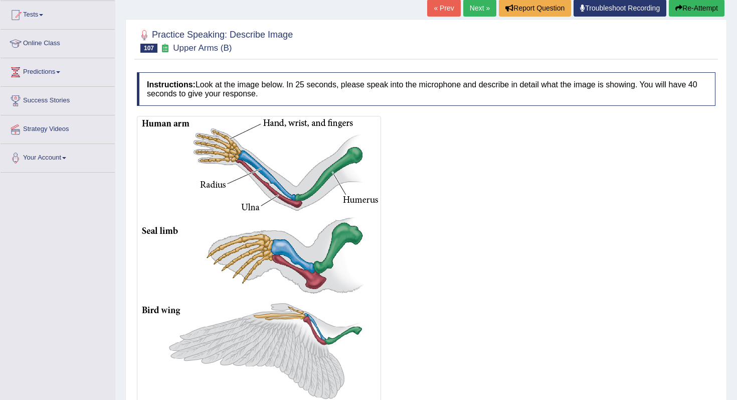
scroll to position [24, 0]
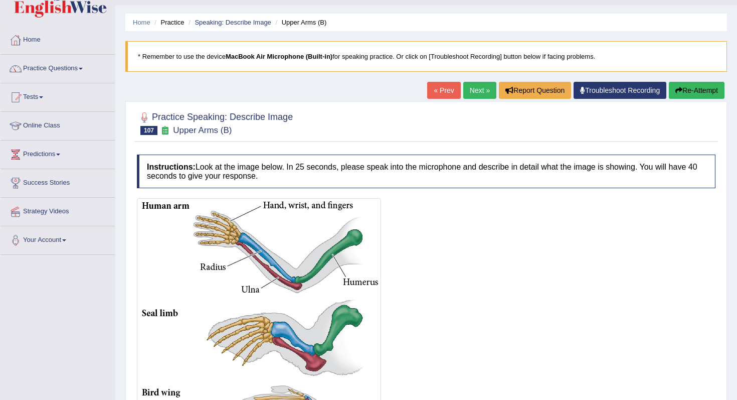
click at [465, 91] on link "Next »" at bounding box center [479, 90] width 33 height 17
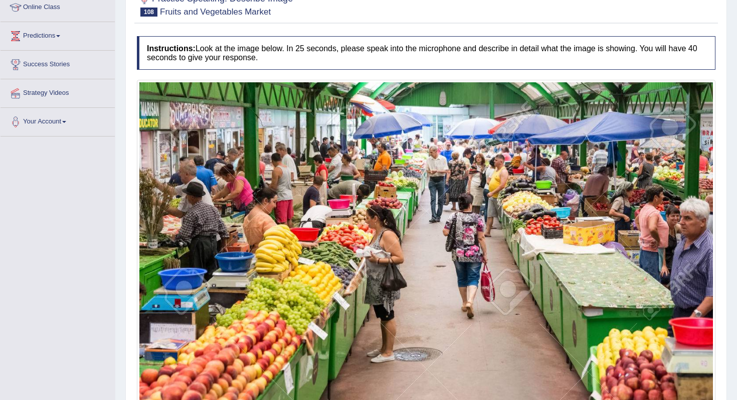
scroll to position [287, 0]
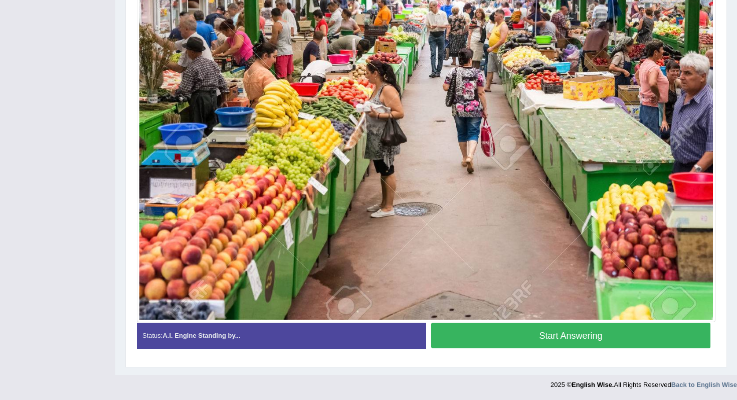
click at [506, 341] on button "Start Answering" at bounding box center [570, 335] width 279 height 26
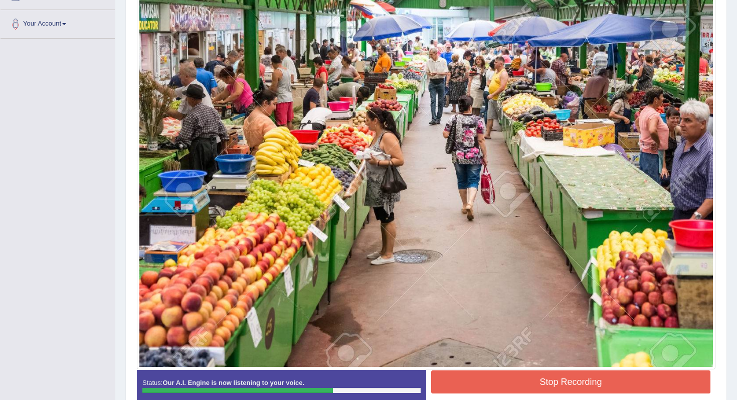
scroll to position [296, 0]
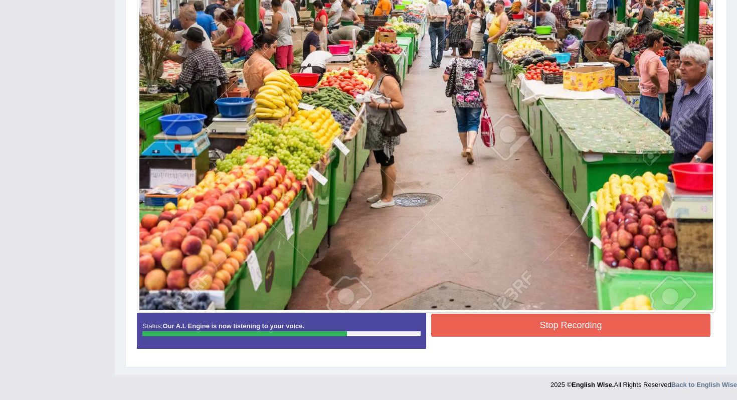
click at [517, 335] on button "Stop Recording" at bounding box center [570, 324] width 279 height 23
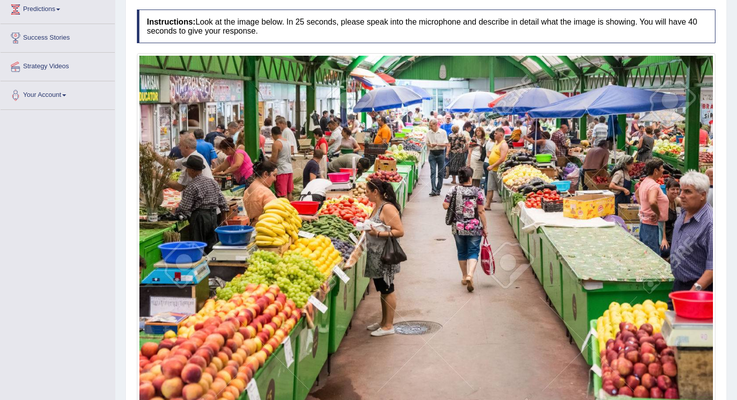
scroll to position [0, 0]
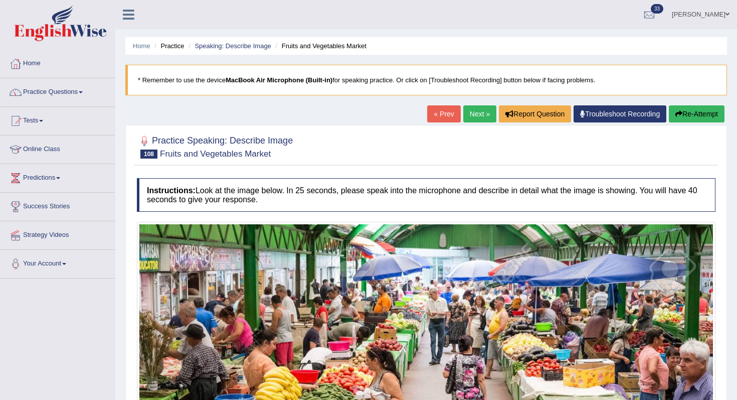
click at [469, 120] on link "Next »" at bounding box center [479, 113] width 33 height 17
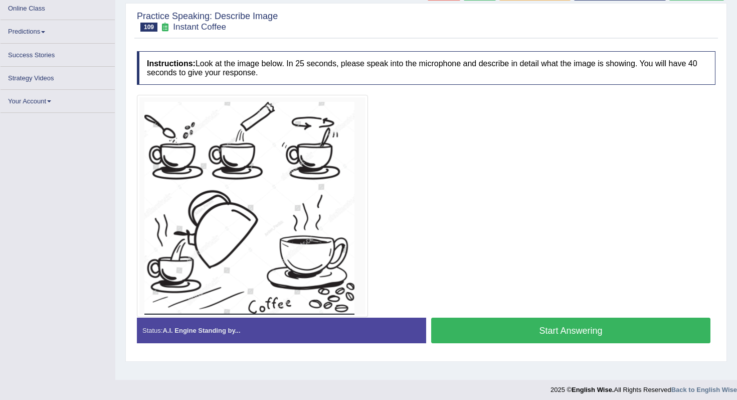
scroll to position [127, 0]
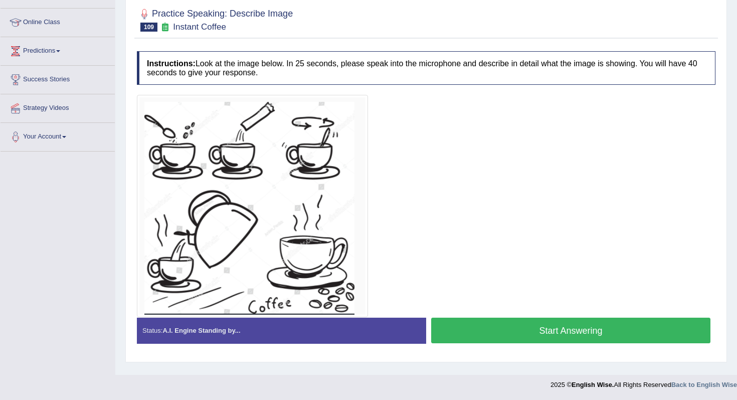
click at [505, 321] on button "Start Answering" at bounding box center [570, 330] width 279 height 26
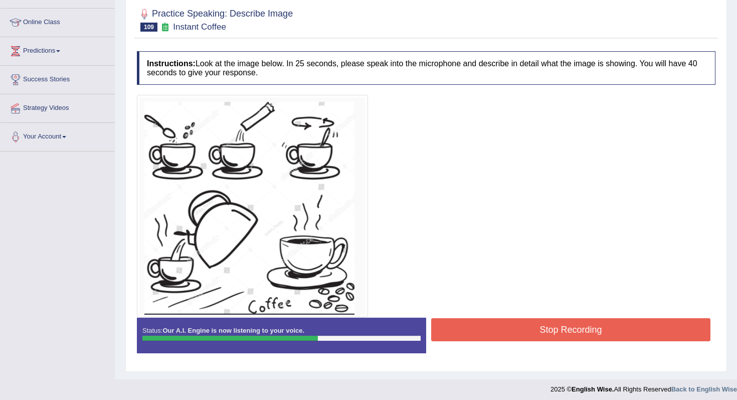
scroll to position [131, 0]
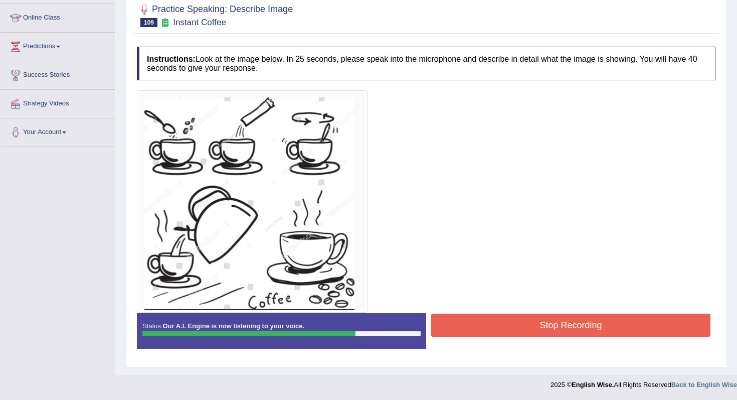
click at [463, 332] on button "Stop Recording" at bounding box center [570, 324] width 279 height 23
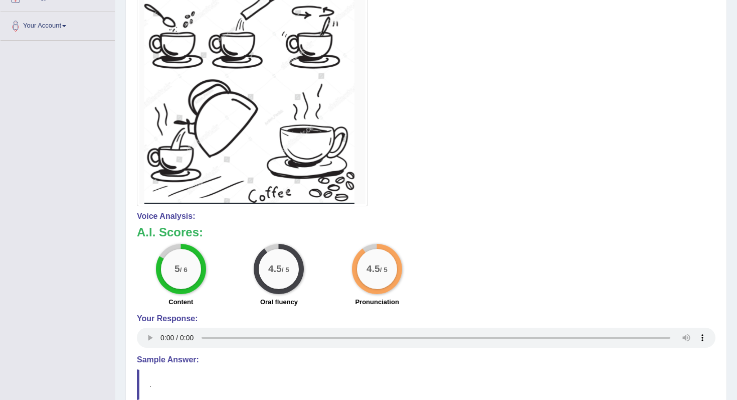
scroll to position [0, 0]
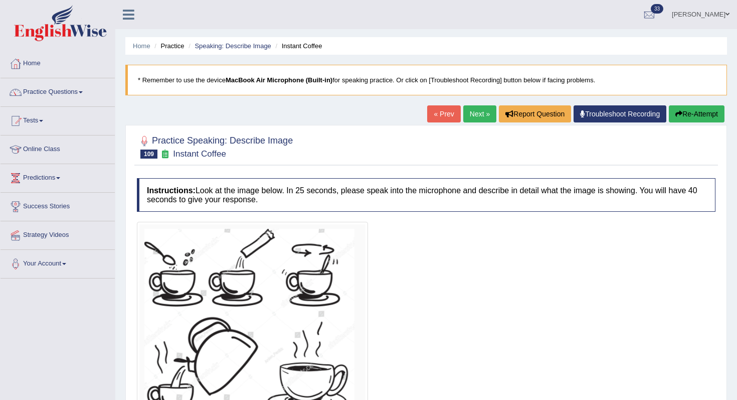
click at [473, 111] on link "Next »" at bounding box center [479, 113] width 33 height 17
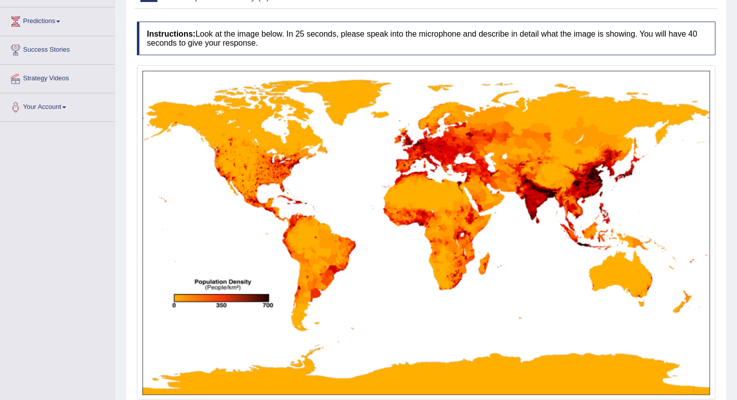
scroll to position [234, 0]
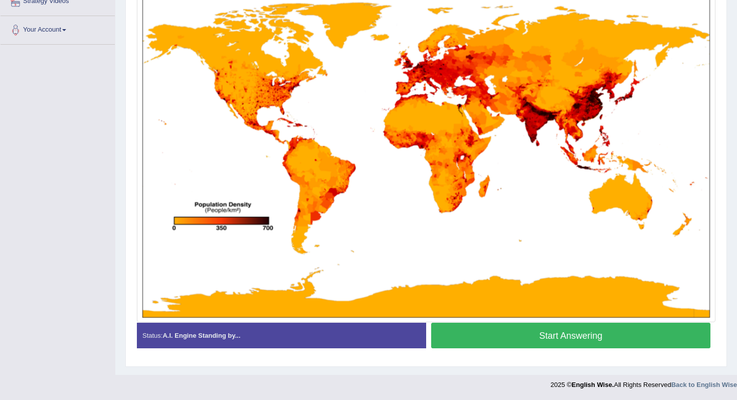
click at [517, 333] on button "Start Answering" at bounding box center [570, 335] width 279 height 26
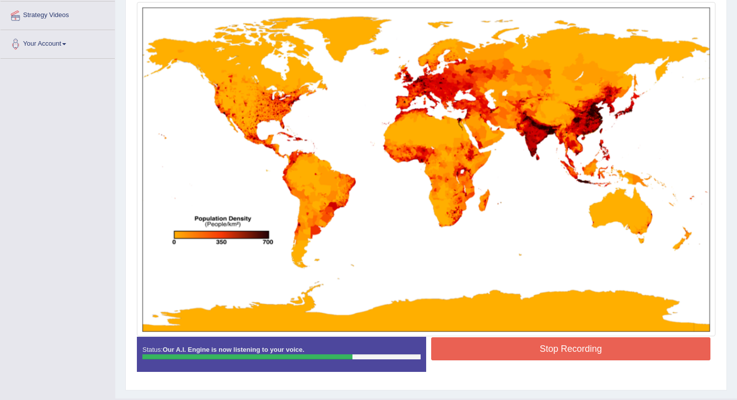
scroll to position [243, 0]
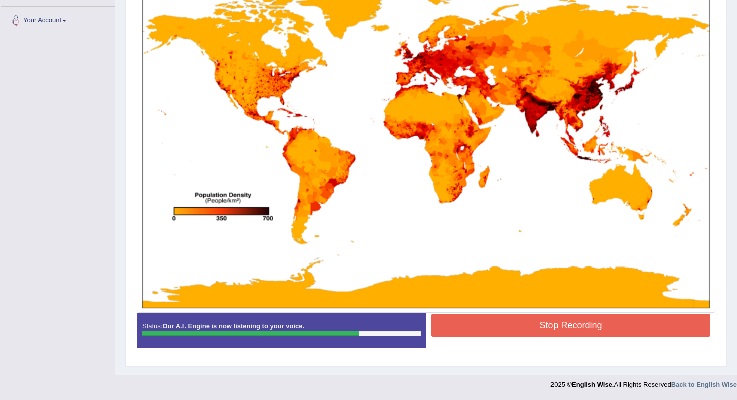
click at [524, 329] on button "Stop Recording" at bounding box center [570, 324] width 279 height 23
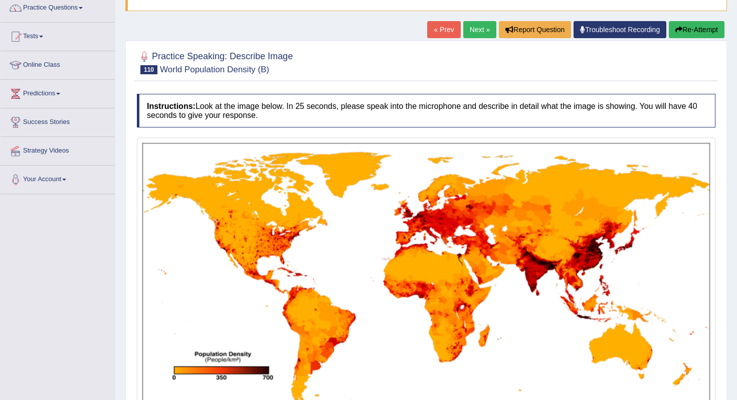
scroll to position [0, 0]
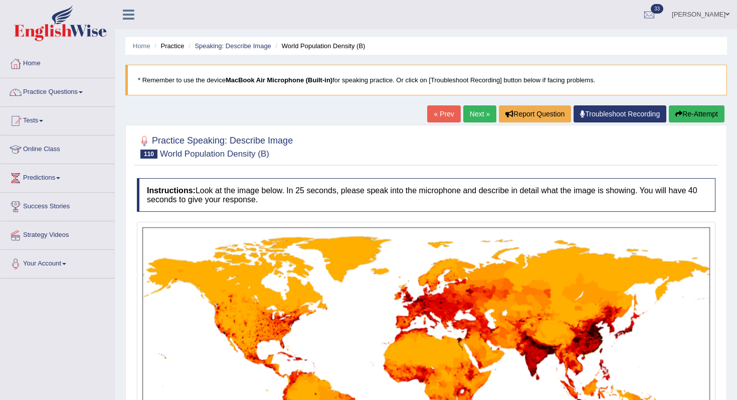
click at [476, 119] on link "Next »" at bounding box center [479, 113] width 33 height 17
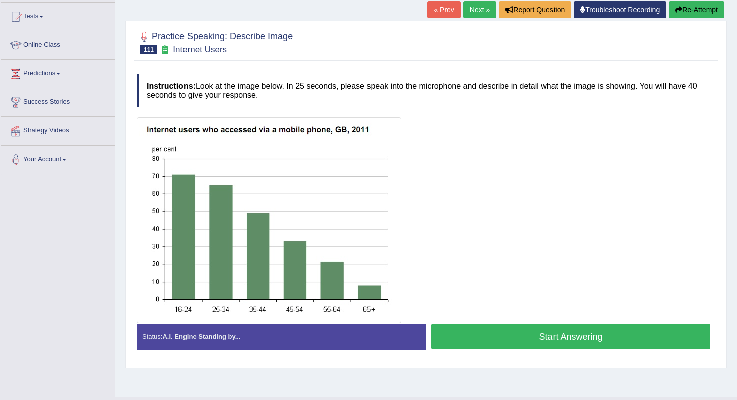
scroll to position [127, 0]
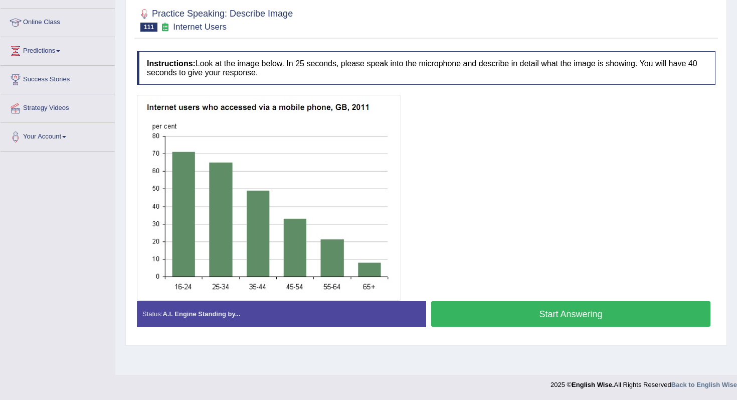
click at [498, 317] on button "Start Answering" at bounding box center [570, 314] width 279 height 26
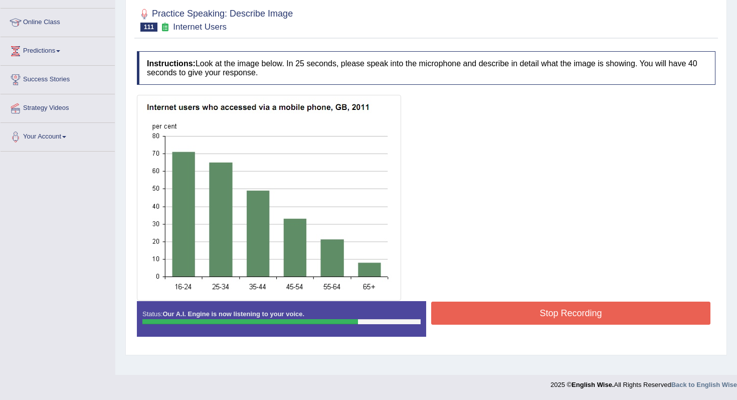
click at [501, 313] on button "Stop Recording" at bounding box center [570, 312] width 279 height 23
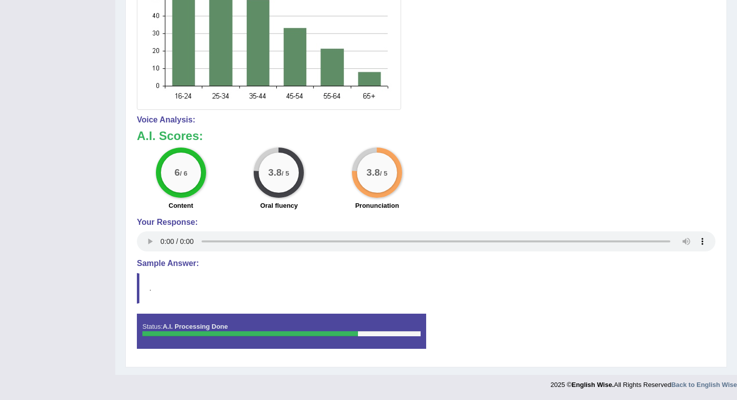
scroll to position [0, 0]
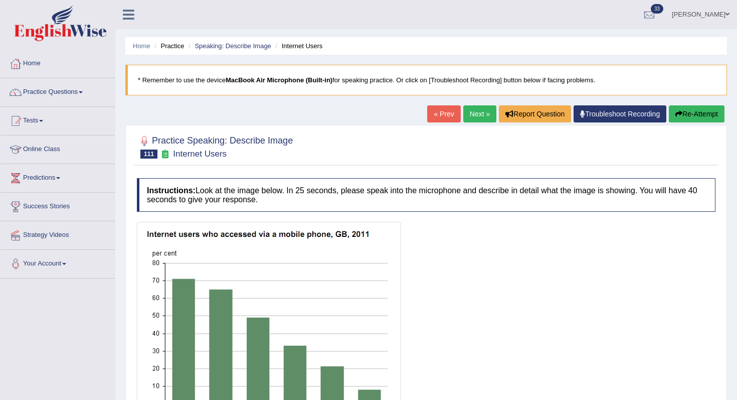
click at [73, 92] on link "Practice Questions" at bounding box center [58, 90] width 114 height 25
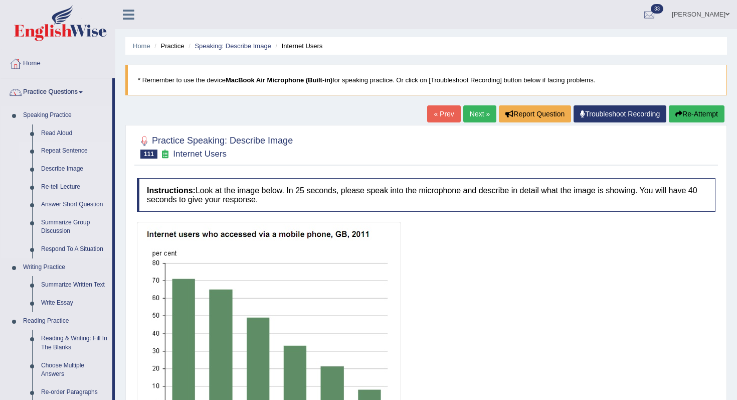
click at [59, 151] on link "Repeat Sentence" at bounding box center [75, 151] width 76 height 18
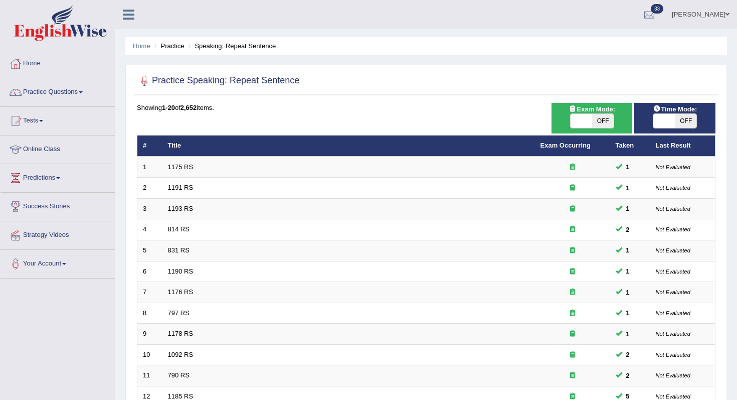
scroll to position [264, 0]
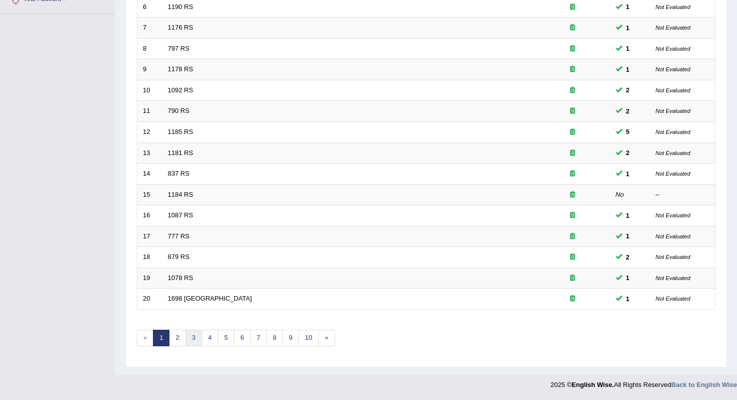
click at [194, 340] on link "3" at bounding box center [194, 337] width 17 height 17
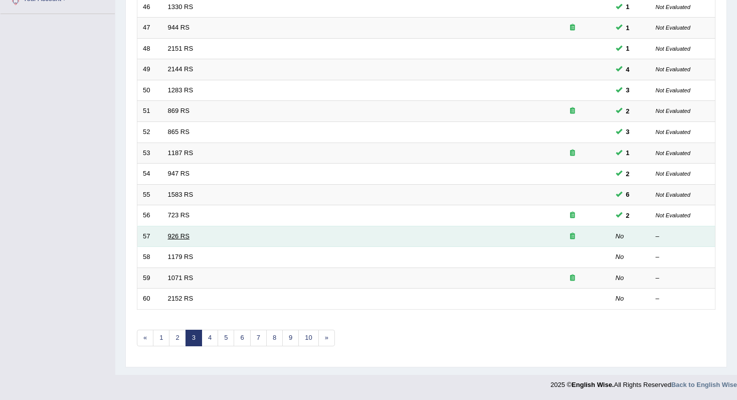
click at [187, 236] on link "926 RS" at bounding box center [179, 236] width 22 height 8
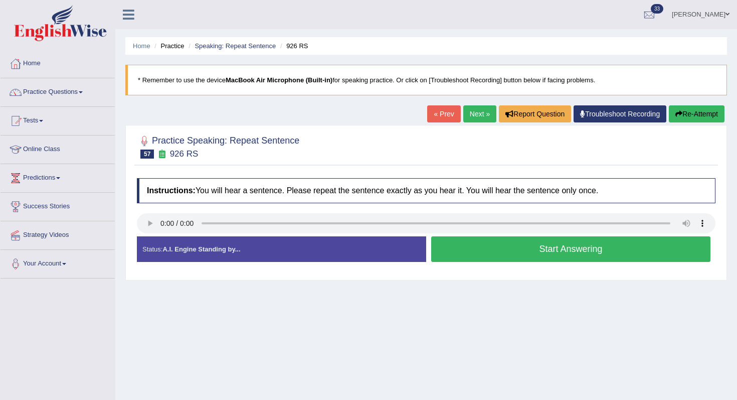
click at [581, 240] on button "Start Answering" at bounding box center [570, 249] width 279 height 26
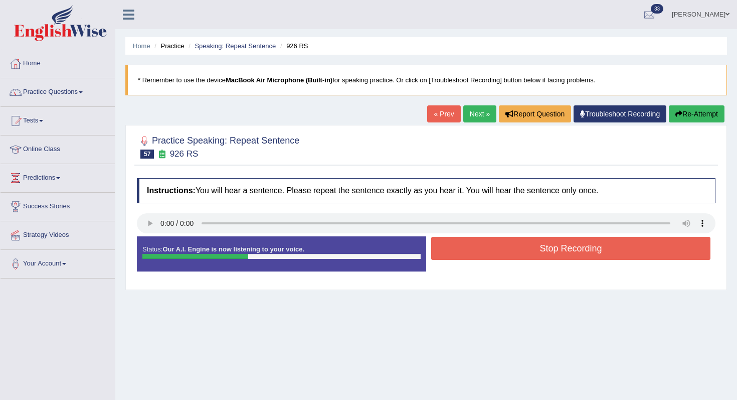
click at [571, 253] on button "Stop Recording" at bounding box center [570, 248] width 279 height 23
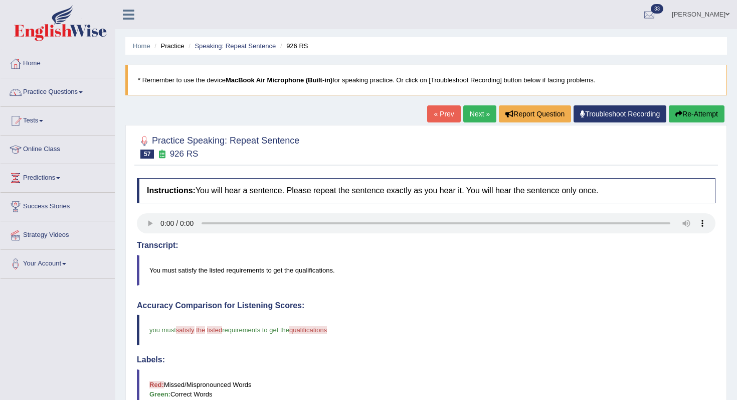
click at [458, 125] on div "Practice Speaking: Repeat Sentence 57 926 RS Instructions: You will hear a sent…" at bounding box center [426, 385] width 602 height 520
click at [465, 120] on link "Next »" at bounding box center [479, 113] width 33 height 17
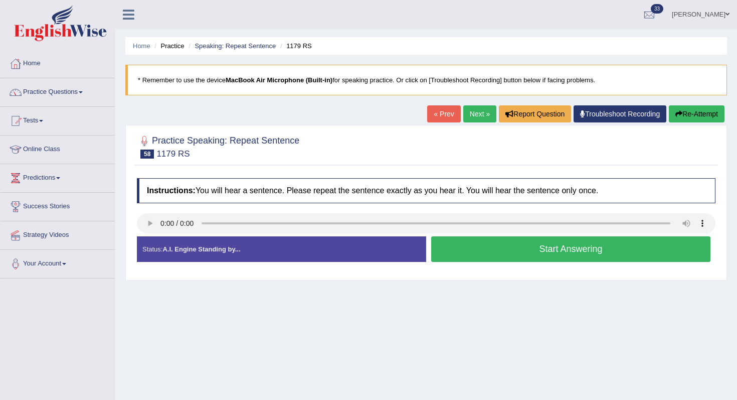
click at [538, 240] on button "Start Answering" at bounding box center [570, 249] width 279 height 26
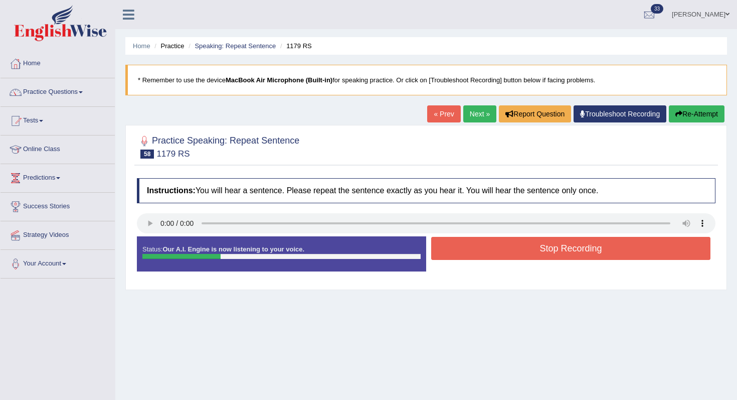
click at [534, 254] on button "Stop Recording" at bounding box center [570, 248] width 279 height 23
